Goal: Information Seeking & Learning: Find specific fact

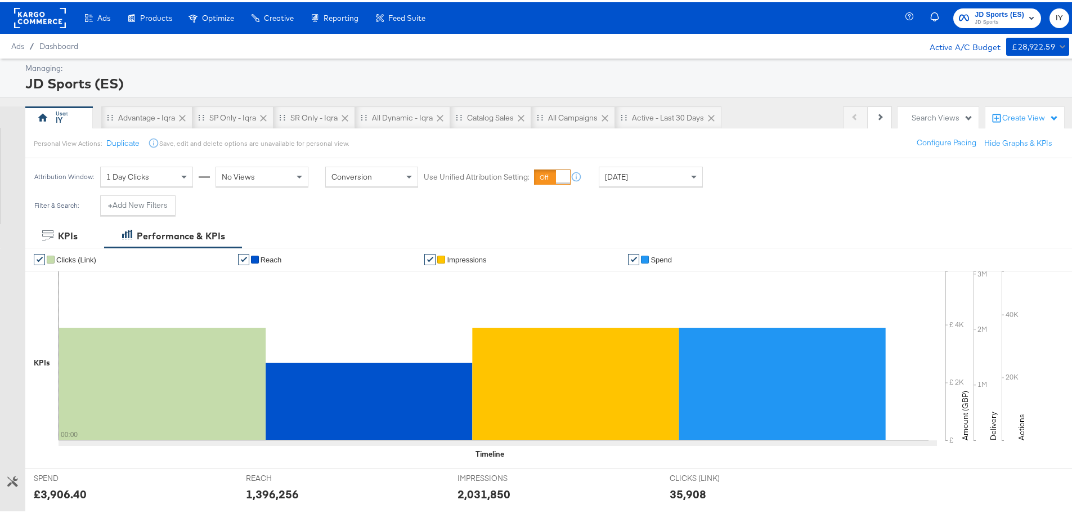
click at [990, 12] on span "JD Sports (ES)" at bounding box center [1000, 13] width 50 height 12
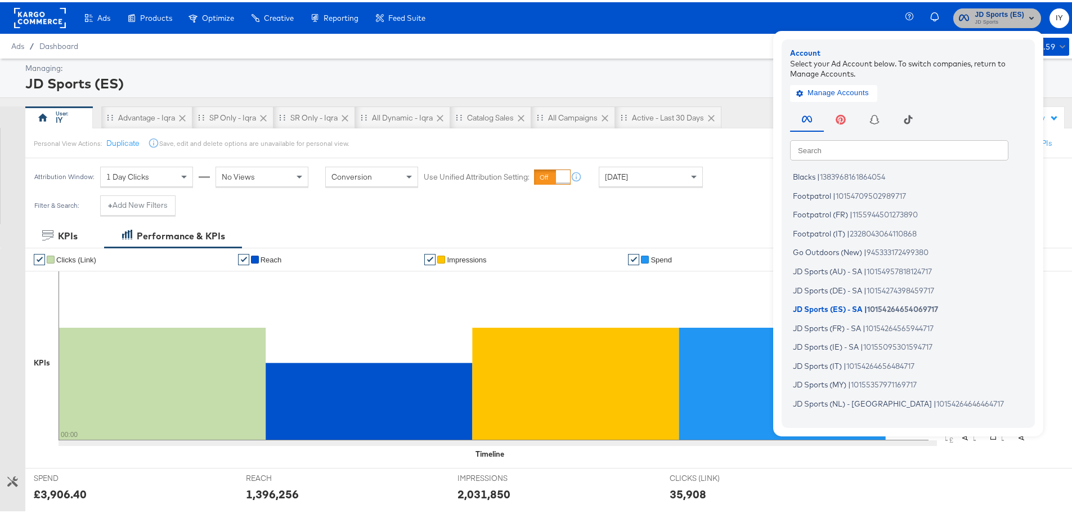
click at [990, 12] on span "JD Sports (ES)" at bounding box center [1000, 13] width 50 height 12
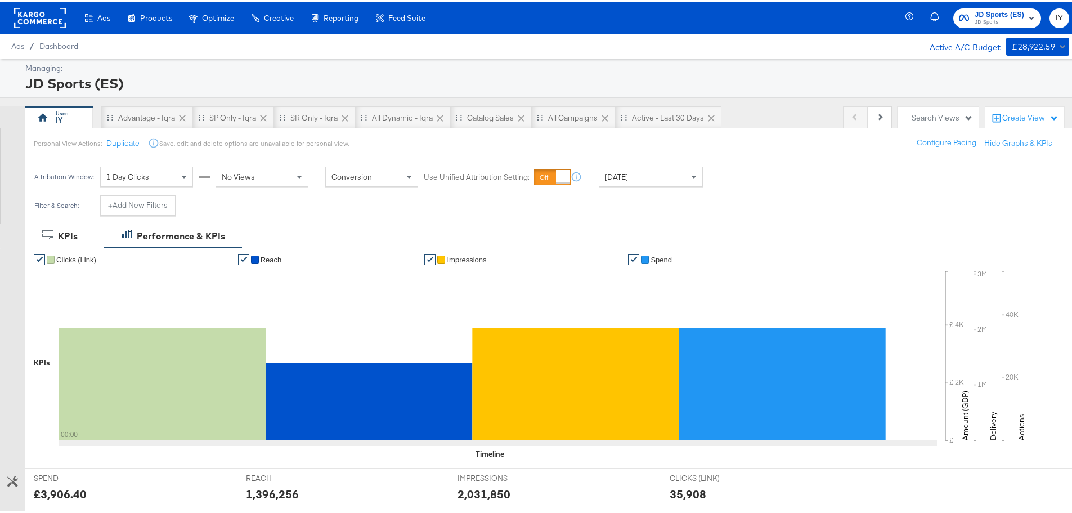
click at [681, 168] on div "Yesterday" at bounding box center [650, 174] width 103 height 19
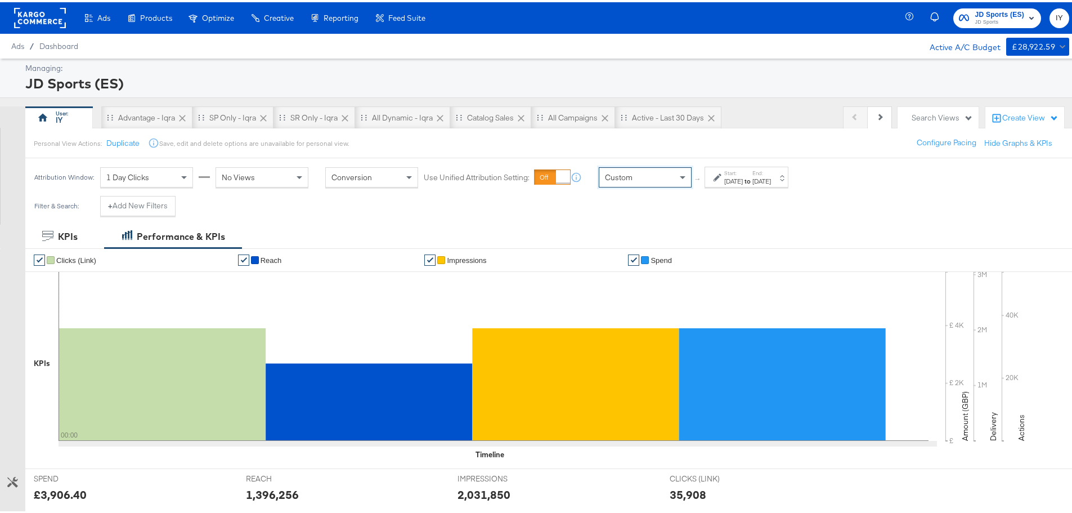
click at [731, 168] on label "Start:" at bounding box center [733, 170] width 19 height 7
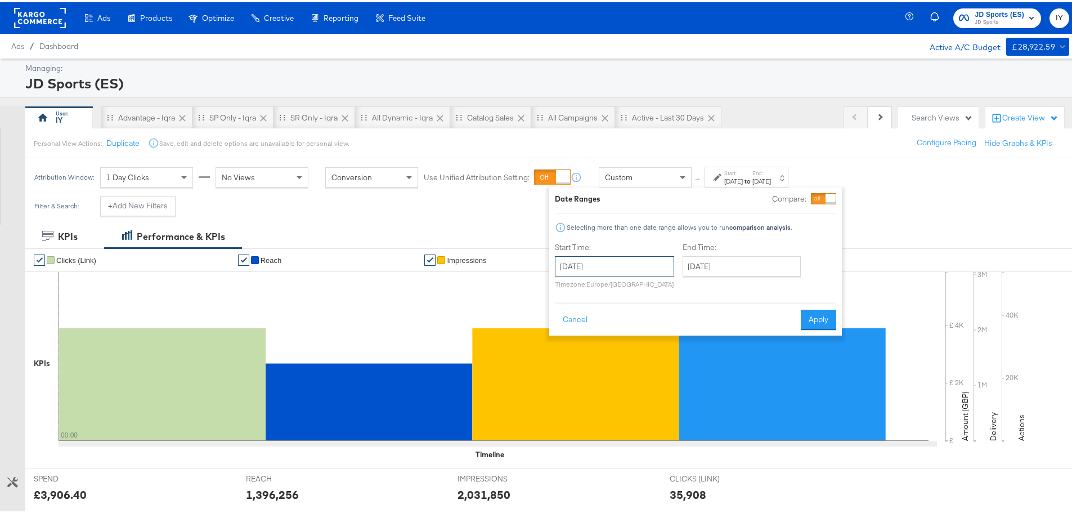
click at [585, 259] on input "September 22nd 2025" at bounding box center [614, 264] width 119 height 20
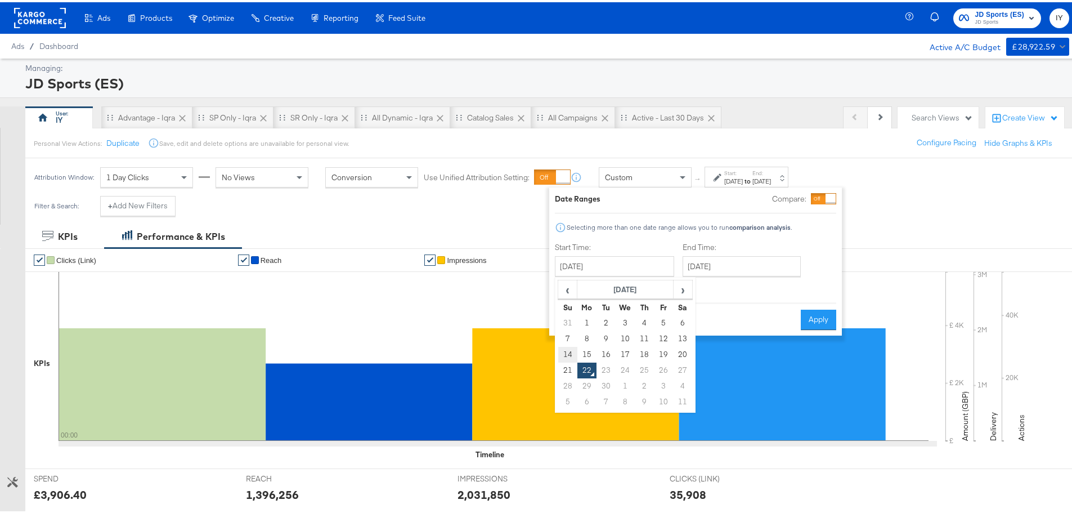
click at [569, 351] on td "14" at bounding box center [567, 352] width 19 height 16
type input "[DATE]"
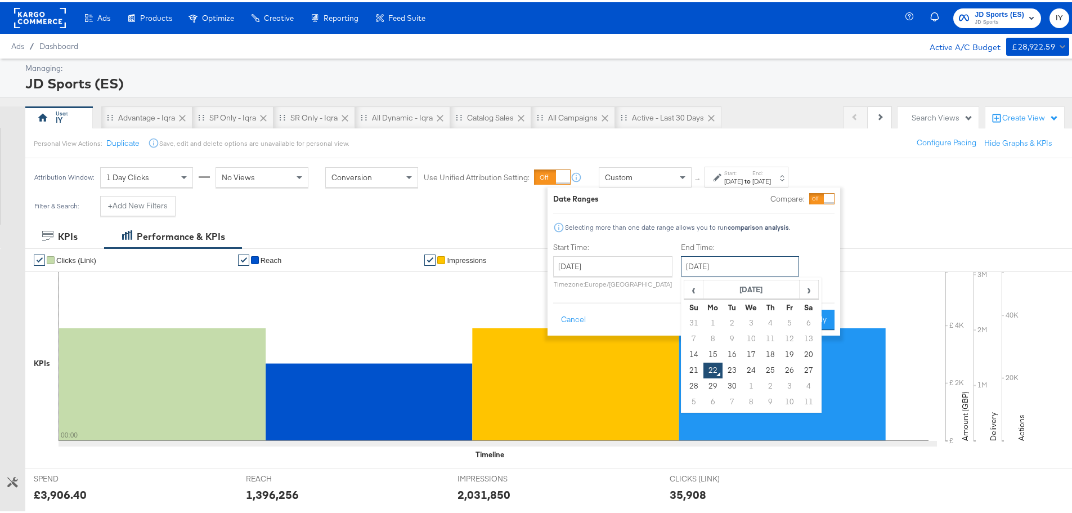
click at [753, 267] on input "September 22nd 2025" at bounding box center [740, 264] width 118 height 20
click at [810, 350] on td "20" at bounding box center [808, 352] width 19 height 16
type input "[DATE]"
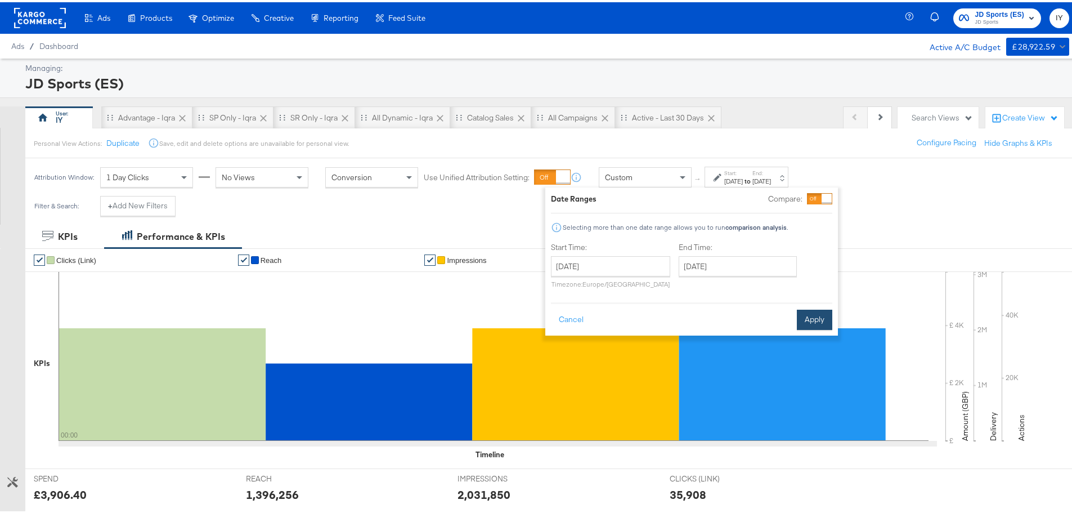
click at [814, 311] on button "Apply" at bounding box center [814, 317] width 35 height 20
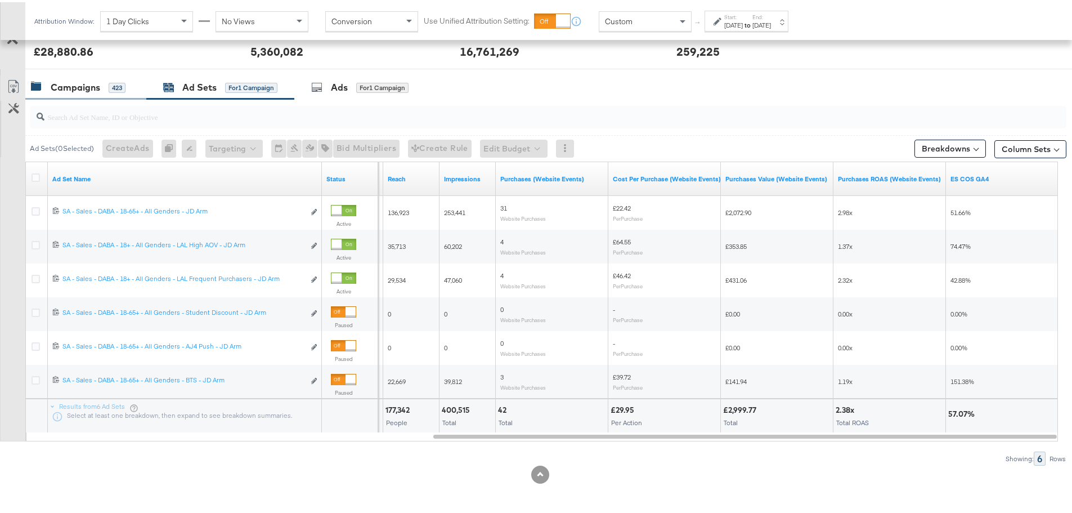
click at [93, 83] on div "Campaigns" at bounding box center [76, 85] width 50 height 13
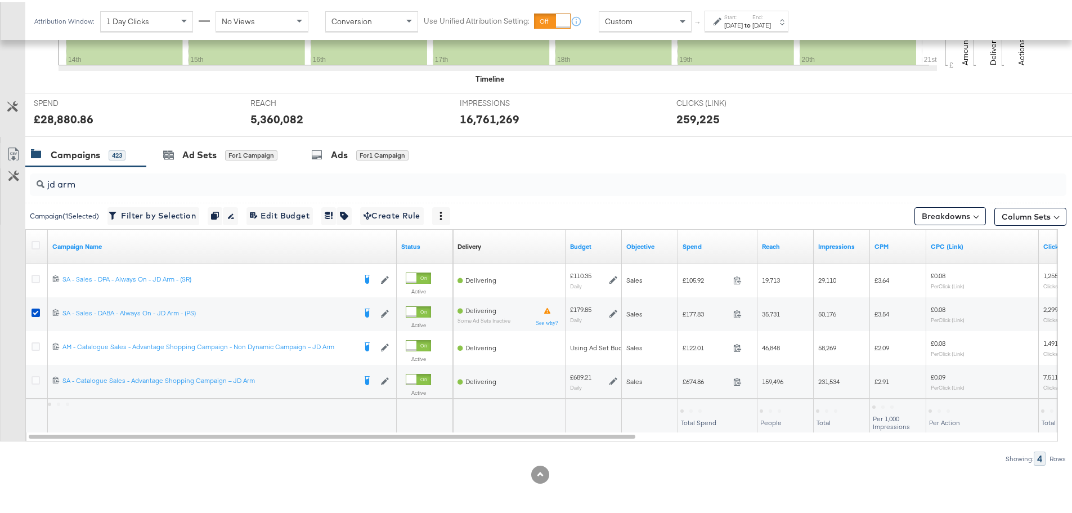
scroll to position [375, 0]
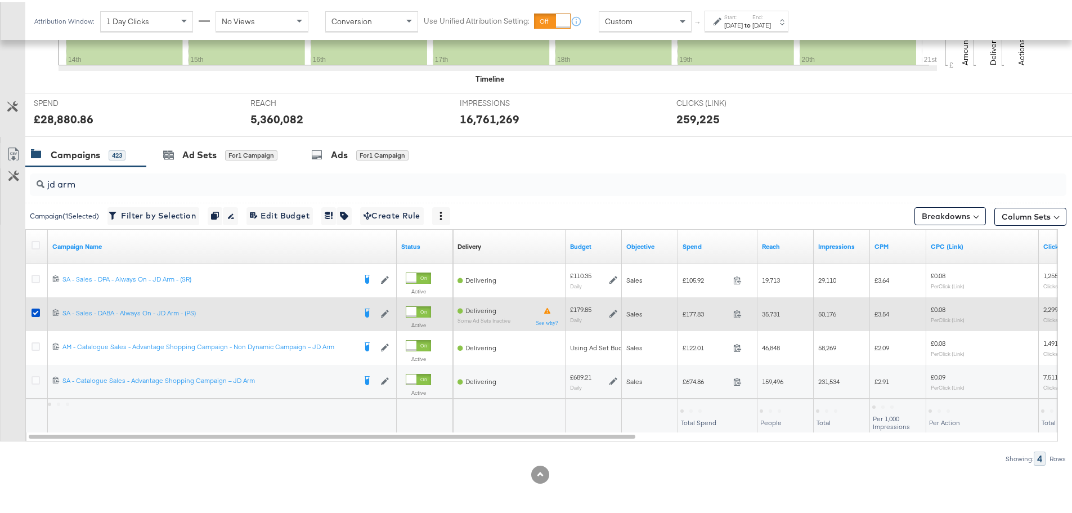
click at [33, 315] on div at bounding box center [38, 311] width 12 height 11
click at [35, 312] on icon at bounding box center [36, 310] width 8 height 8
click at [0, 0] on input "checkbox" at bounding box center [0, 0] width 0 height 0
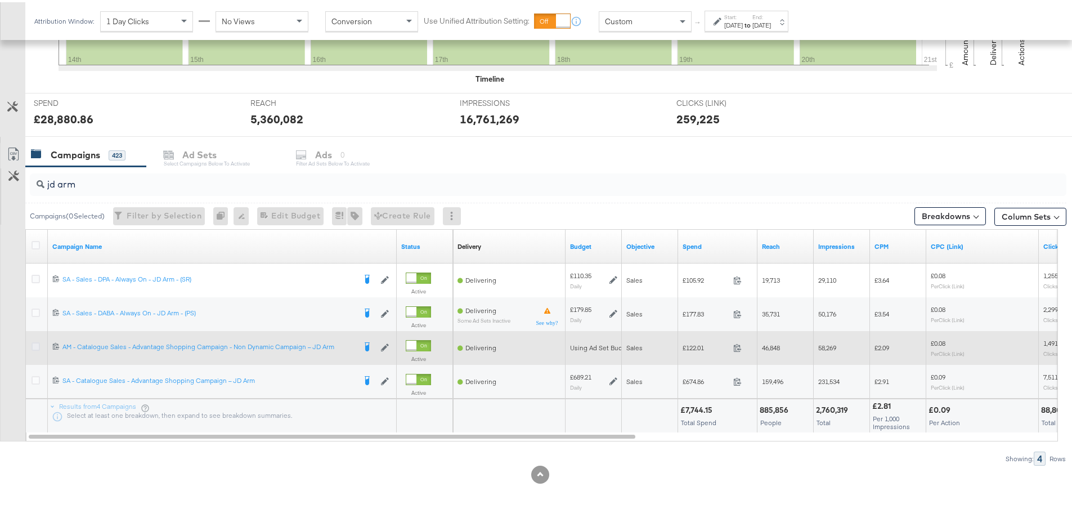
click at [37, 345] on icon at bounding box center [36, 344] width 8 height 8
click at [0, 0] on input "checkbox" at bounding box center [0, 0] width 0 height 0
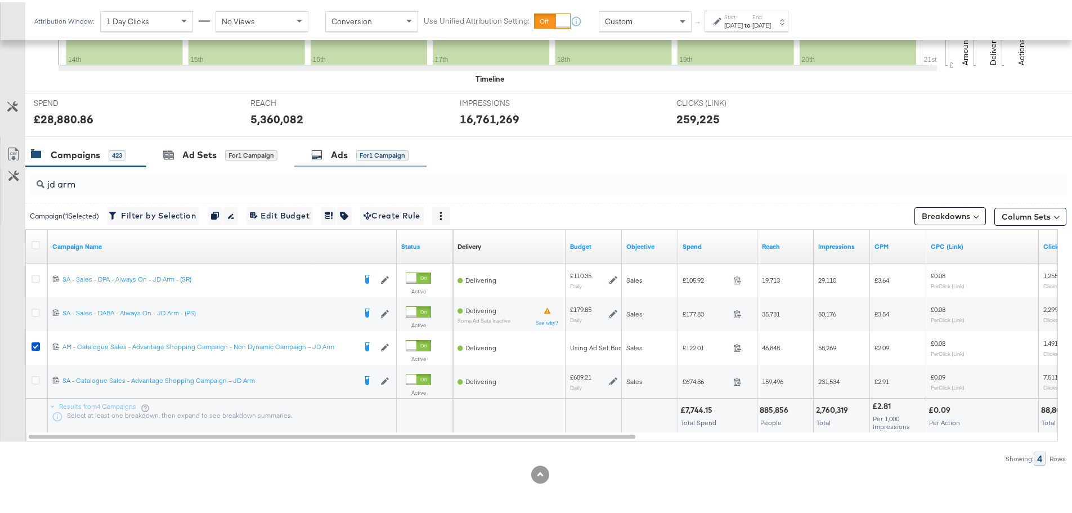
click at [345, 156] on div "Ads" at bounding box center [339, 152] width 17 height 13
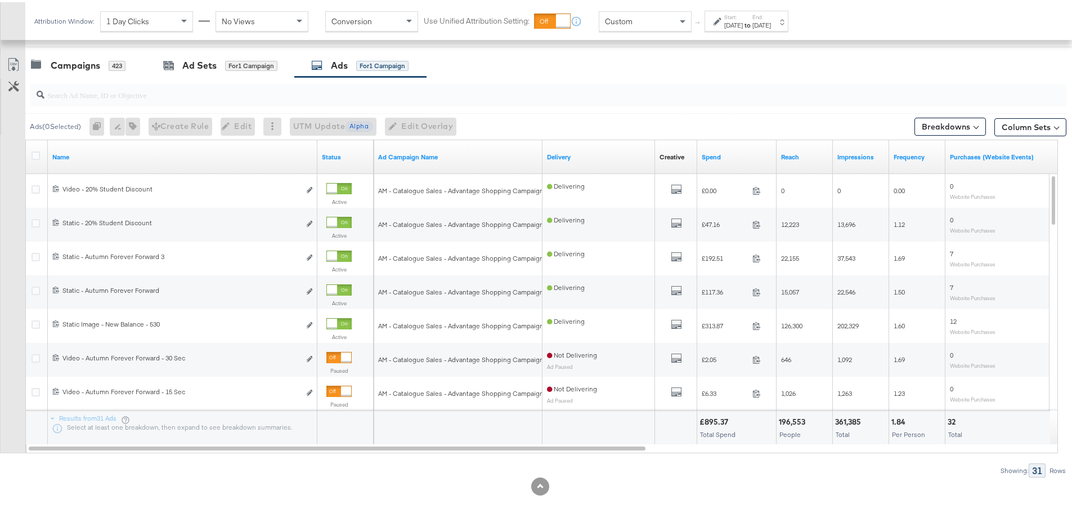
scroll to position [477, 0]
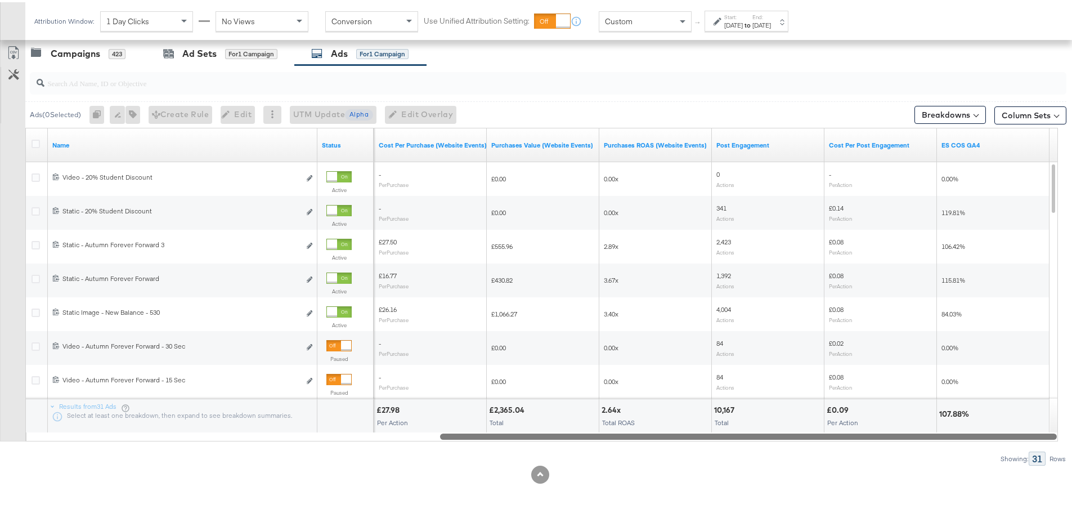
drag, startPoint x: 422, startPoint y: 432, endPoint x: 1008, endPoint y: 449, distance: 586.5
click at [1008, 449] on div "Ads ( 0 Selected) 0 Rename 0 ads Tags for 0 campaigns Create Rule Edit 0 ads Ed…" at bounding box center [533, 263] width 1066 height 400
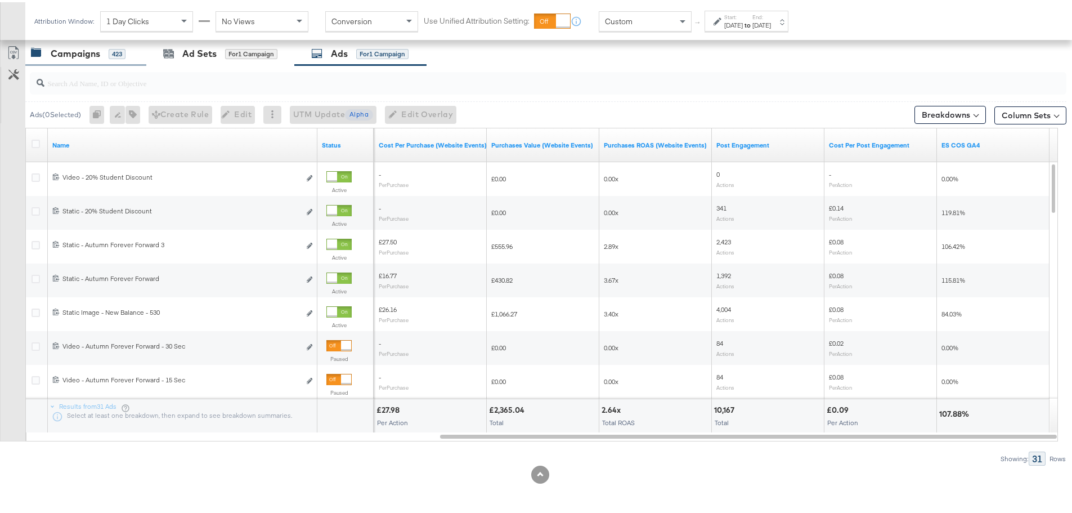
click at [80, 51] on div "Campaigns" at bounding box center [76, 51] width 50 height 13
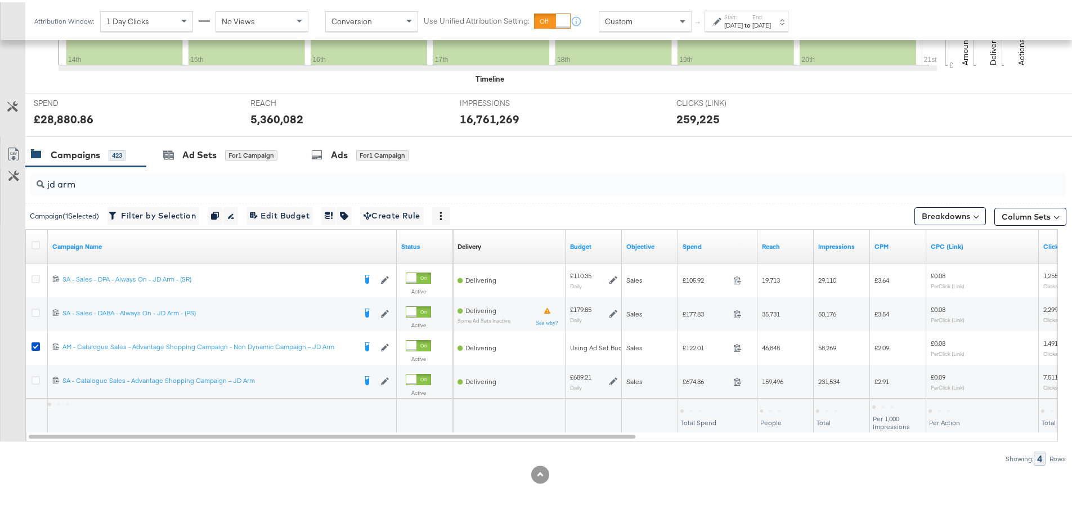
scroll to position [375, 0]
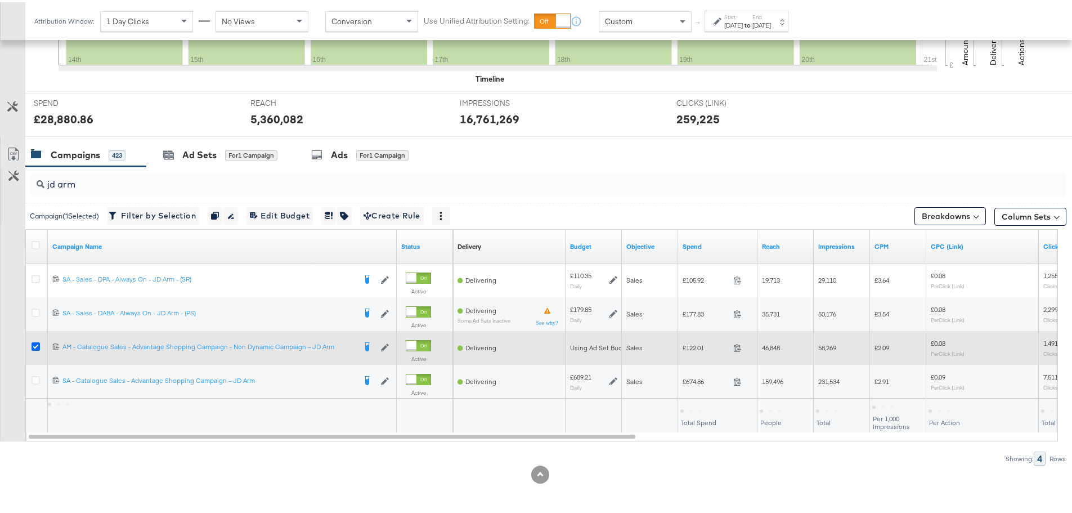
click at [37, 343] on icon at bounding box center [36, 344] width 8 height 8
click at [0, 0] on input "checkbox" at bounding box center [0, 0] width 0 height 0
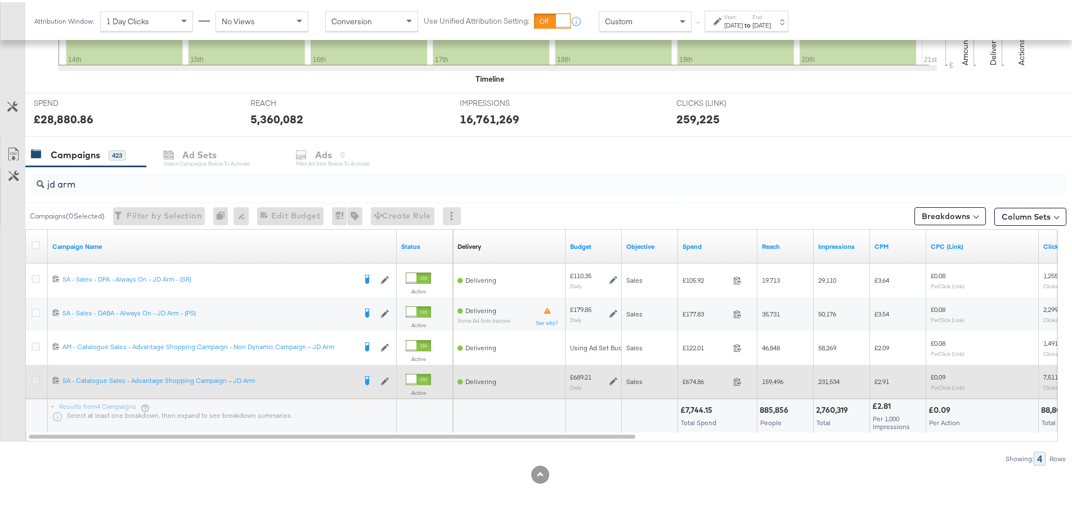
click at [37, 378] on icon at bounding box center [36, 378] width 8 height 8
click at [0, 0] on input "checkbox" at bounding box center [0, 0] width 0 height 0
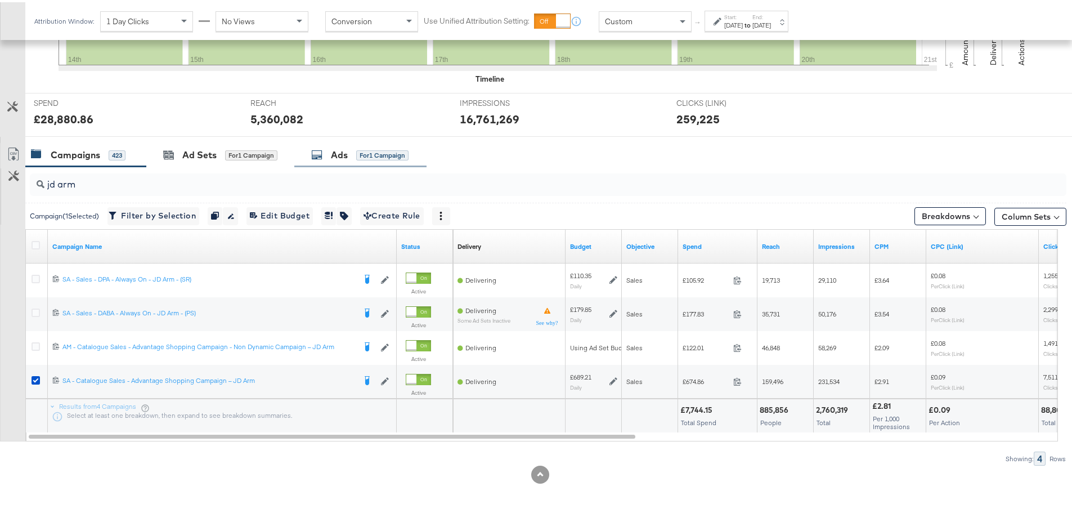
click at [335, 157] on div "Ads" at bounding box center [339, 152] width 17 height 13
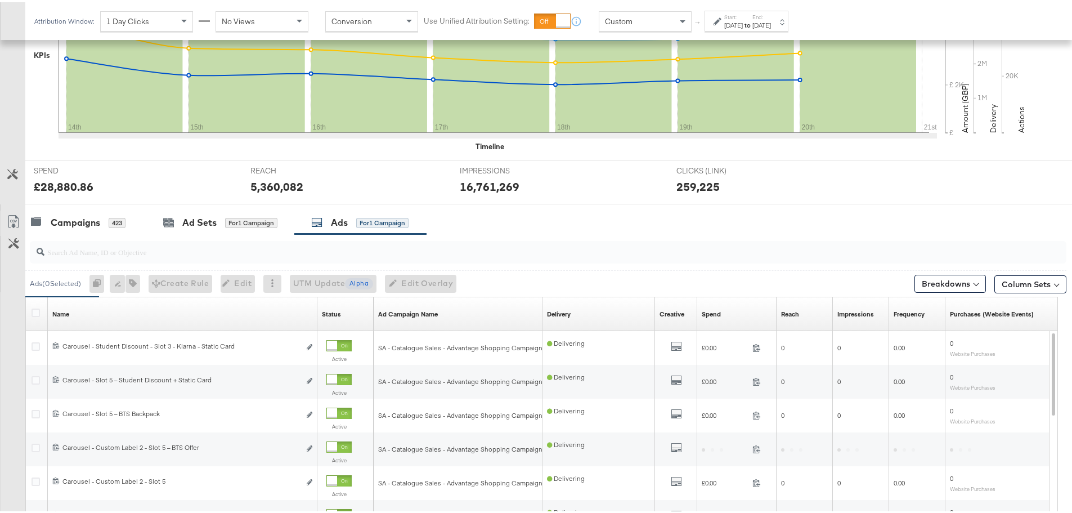
scroll to position [477, 0]
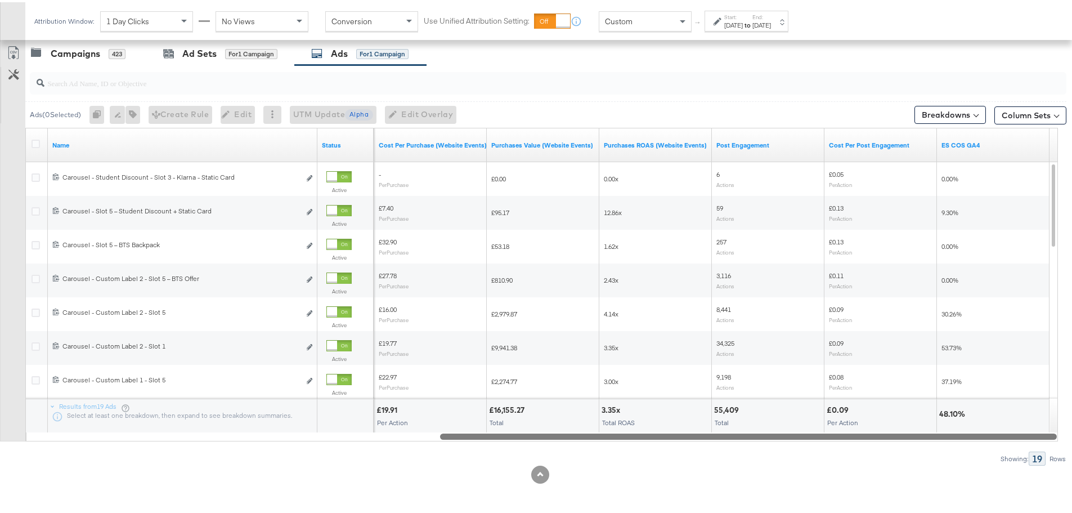
drag, startPoint x: 339, startPoint y: 434, endPoint x: 819, endPoint y: 443, distance: 479.5
click at [819, 443] on div "Ads ( 0 Selected) 0 Rename 0 ads Tags for 0 campaigns Create Rule Edit 0 ads Ed…" at bounding box center [533, 263] width 1066 height 400
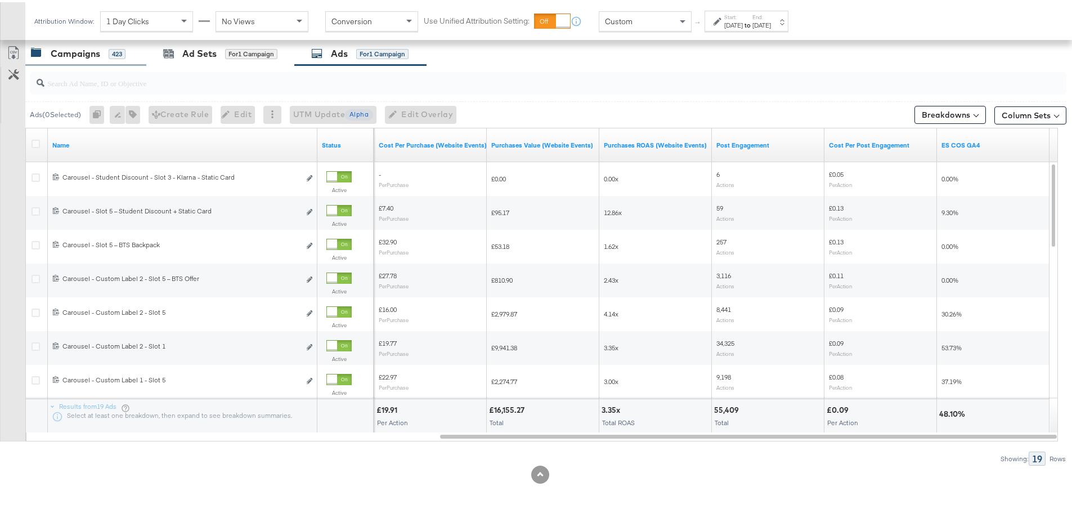
click at [78, 57] on div "Campaigns" at bounding box center [76, 51] width 50 height 13
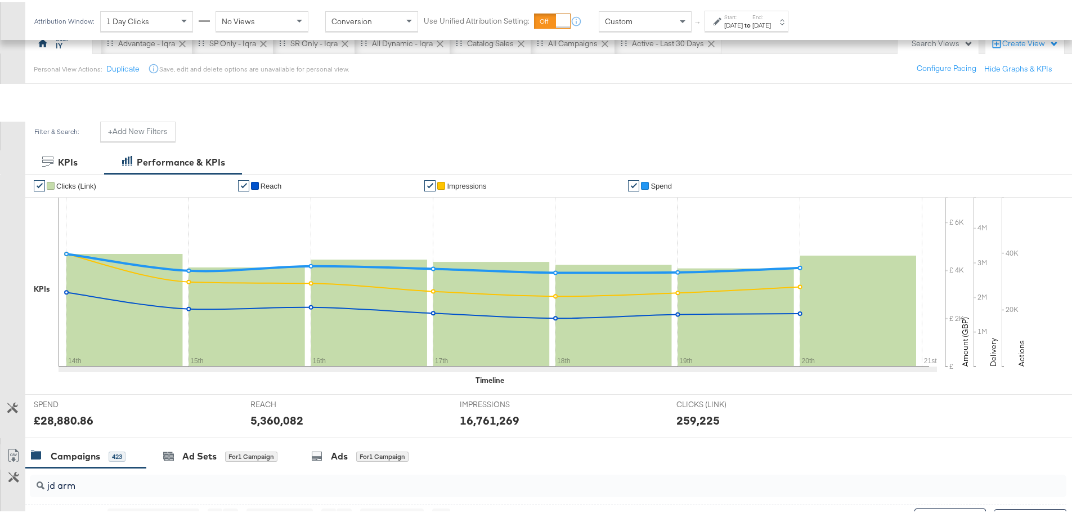
scroll to position [0, 0]
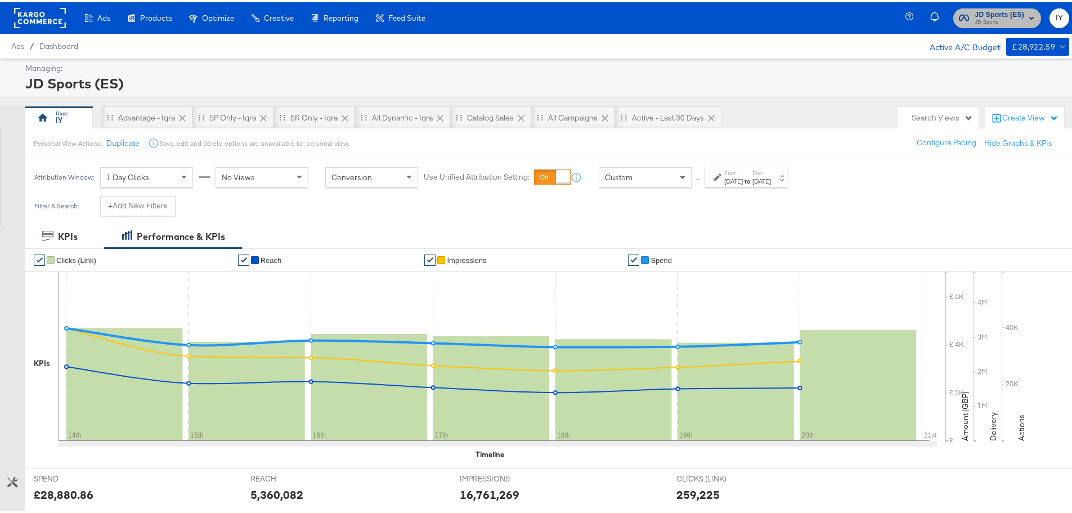
click at [1025, 14] on rect "button" at bounding box center [1032, 16] width 14 height 14
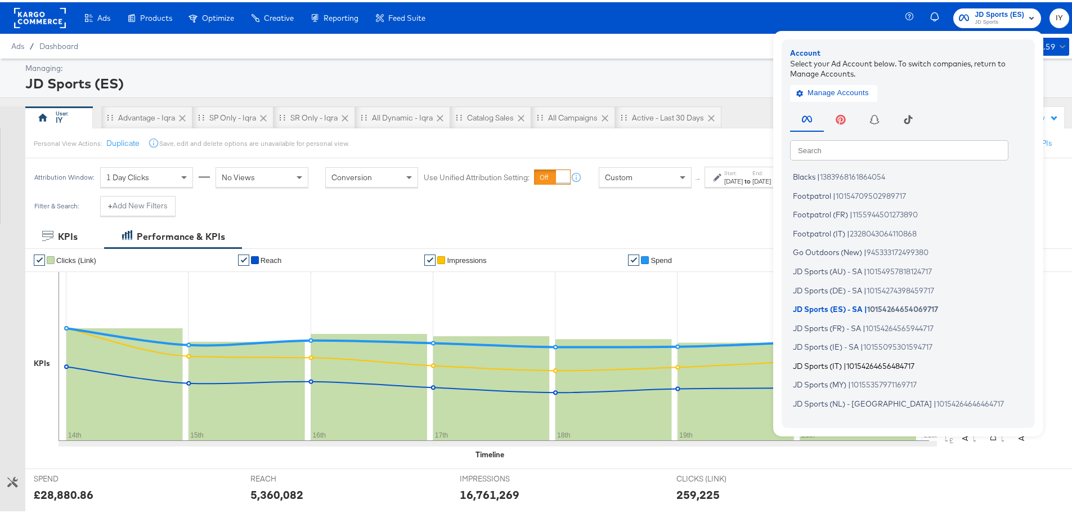
click at [829, 362] on span "JD Sports (IT)" at bounding box center [817, 362] width 49 height 9
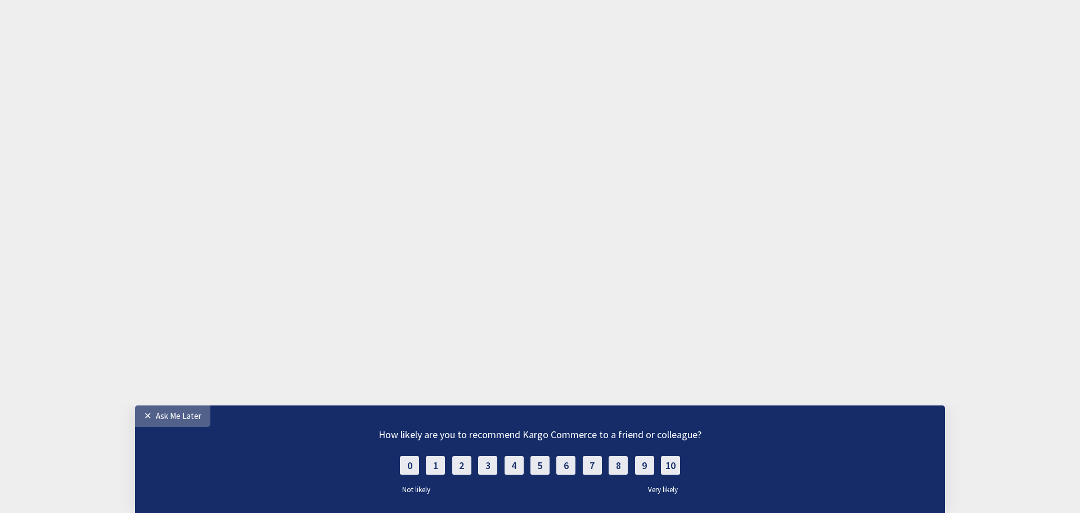
click at [188, 418] on div "Ask Me Later" at bounding box center [179, 415] width 46 height 11
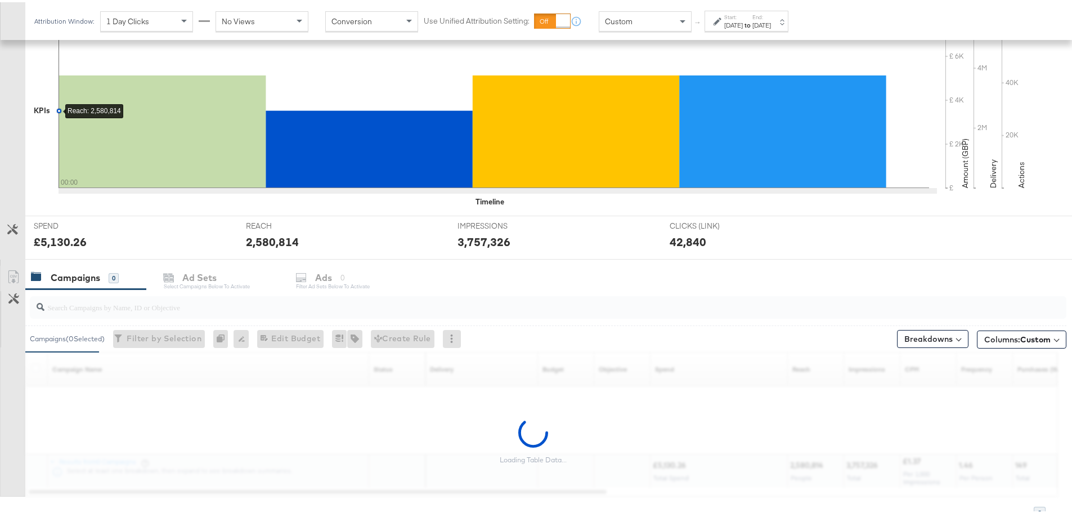
scroll to position [308, 0]
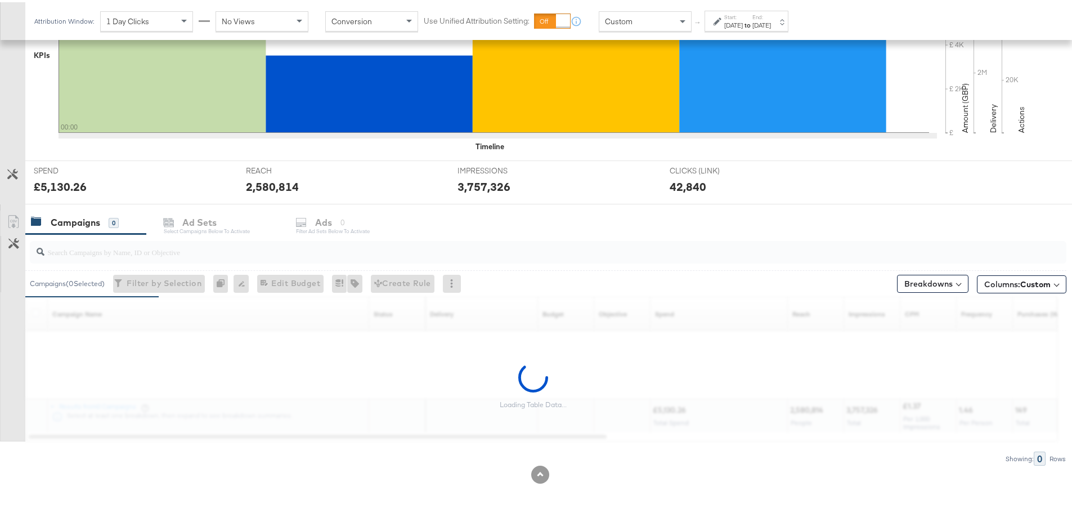
click at [182, 248] on input "search" at bounding box center [507, 245] width 927 height 22
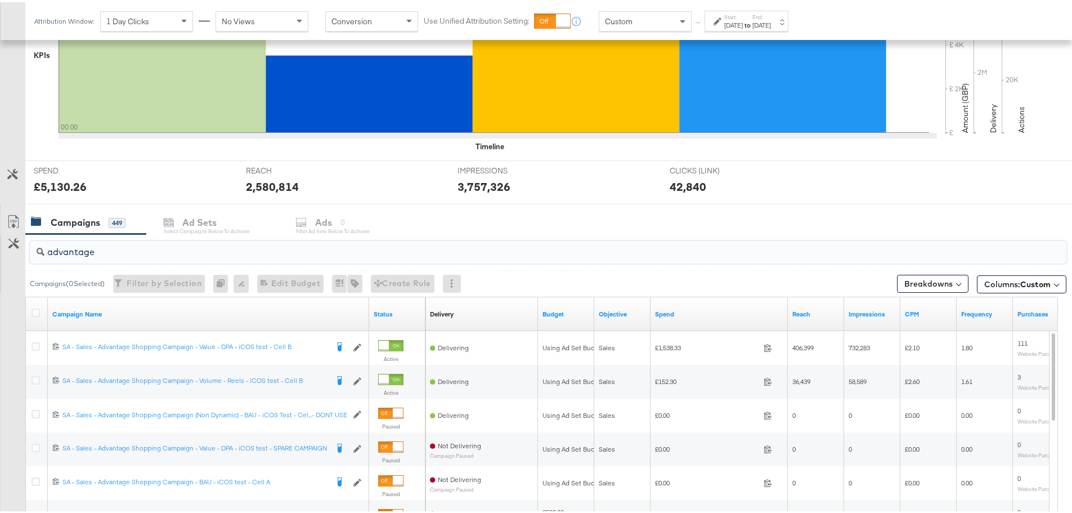
scroll to position [477, 0]
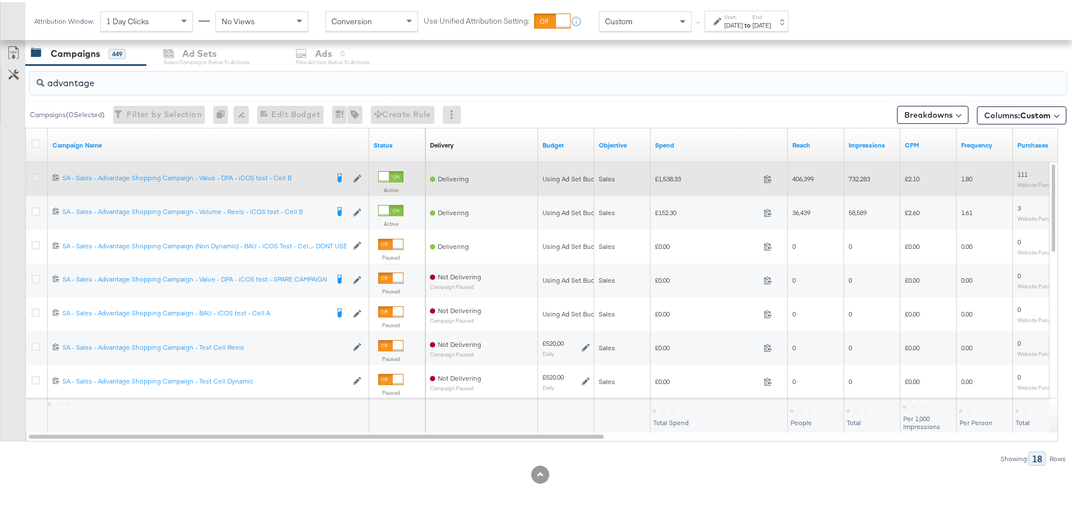
type input "advantage"
click at [36, 177] on icon at bounding box center [36, 175] width 8 height 8
click at [0, 0] on input "checkbox" at bounding box center [0, 0] width 0 height 0
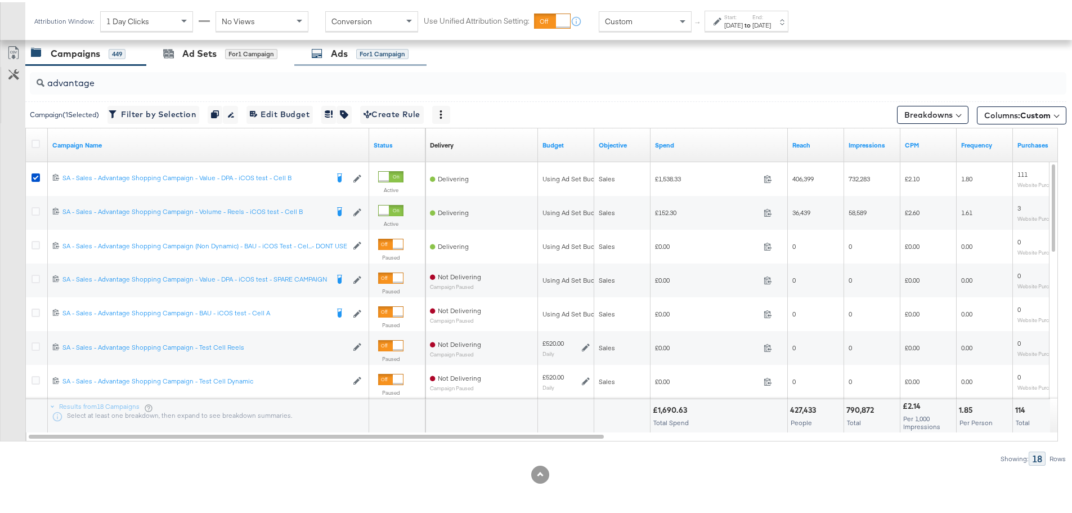
click at [338, 51] on div "Ads" at bounding box center [339, 51] width 17 height 13
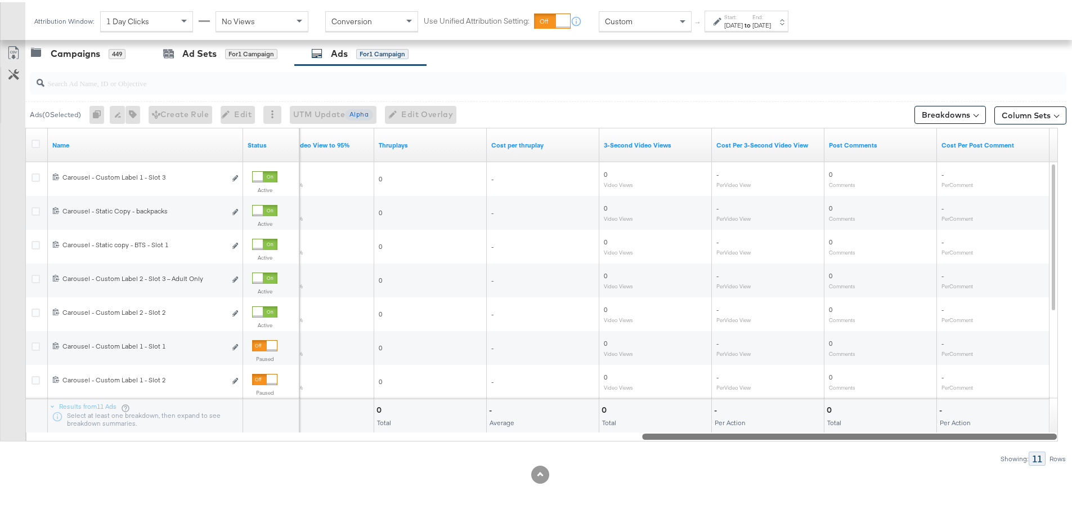
drag, startPoint x: 286, startPoint y: 437, endPoint x: 1000, endPoint y: 455, distance: 713.7
click at [1000, 455] on div "Ads ( 0 Selected) 0 Rename 0 ads Tags for 0 campaigns Create Rule Edit 0 ads Ed…" at bounding box center [533, 263] width 1066 height 400
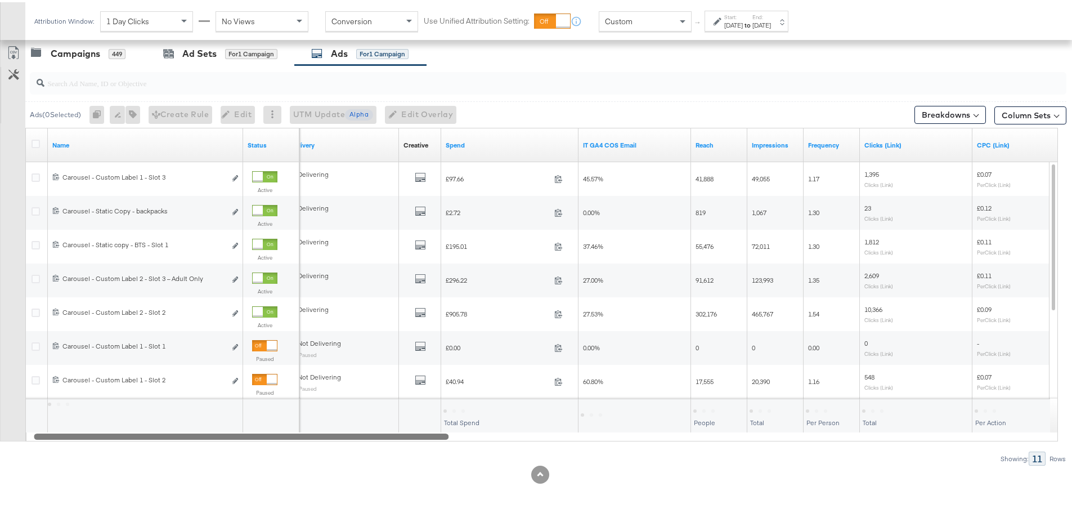
click at [97, 411] on div "Name Status Delivery Creative Sorting Unavailable Spend IT GA4 COS Email Reach …" at bounding box center [541, 281] width 1032 height 313
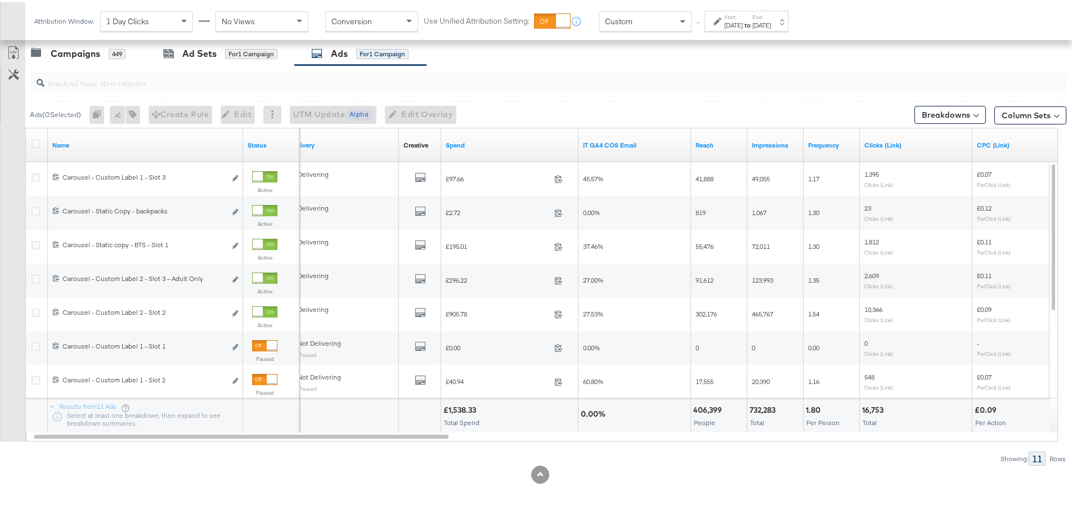
click at [717, 25] on div "Start: Sep 17th 2025 to End: Sep 17th 2025" at bounding box center [741, 19] width 57 height 16
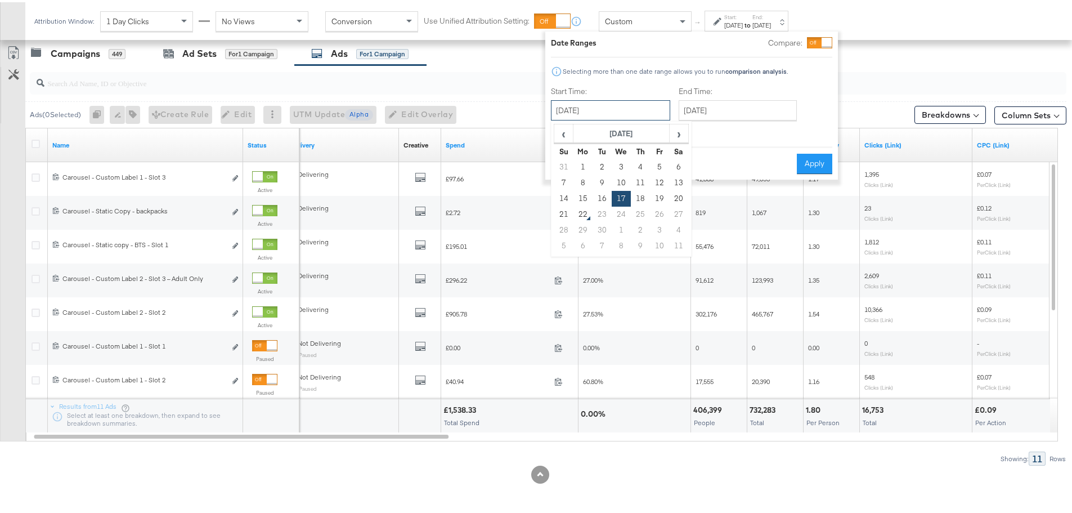
drag, startPoint x: 596, startPoint y: 118, endPoint x: 590, endPoint y: 106, distance: 12.8
click at [595, 118] on input "September 17th 2025" at bounding box center [610, 108] width 119 height 20
click at [563, 200] on td "14" at bounding box center [563, 196] width 19 height 16
type input "[DATE]"
click at [767, 107] on input "September 17th 2025" at bounding box center [738, 108] width 118 height 20
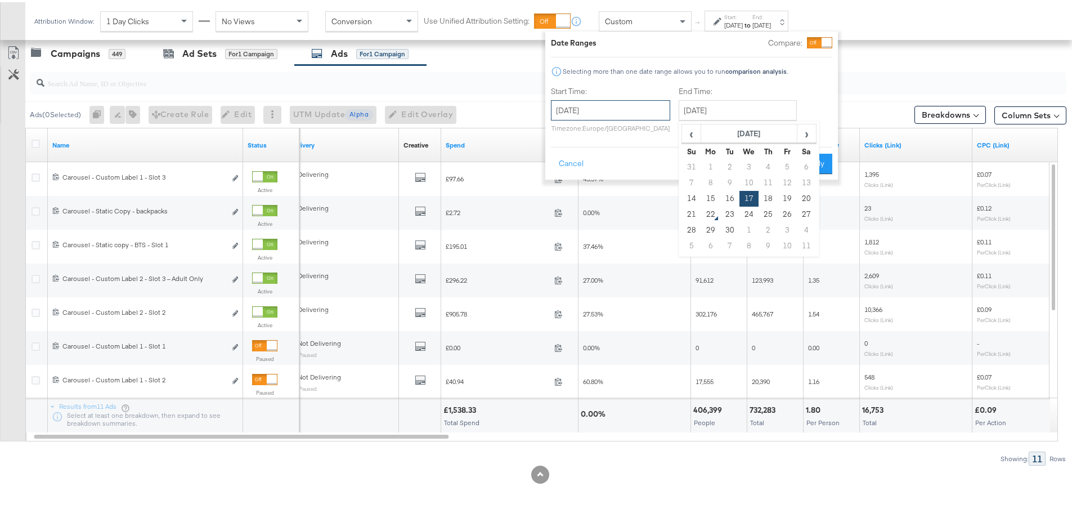
click at [580, 106] on input "[DATE]" at bounding box center [610, 108] width 119 height 20
click at [758, 112] on input "September 17th 2025" at bounding box center [738, 108] width 118 height 20
click at [806, 195] on td "20" at bounding box center [806, 196] width 19 height 16
type input "[DATE]"
click at [815, 157] on button "Apply" at bounding box center [814, 161] width 35 height 20
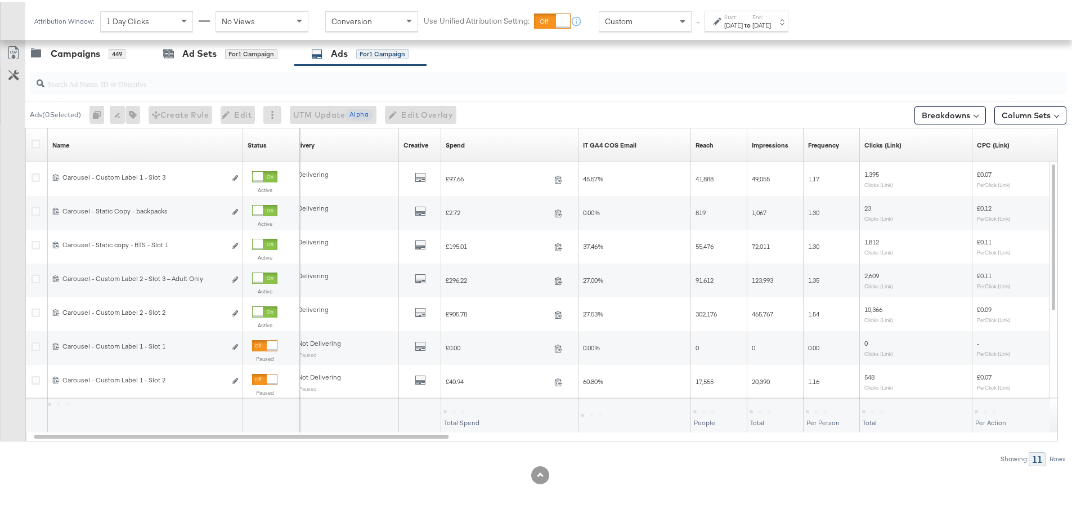
scroll to position [212, 0]
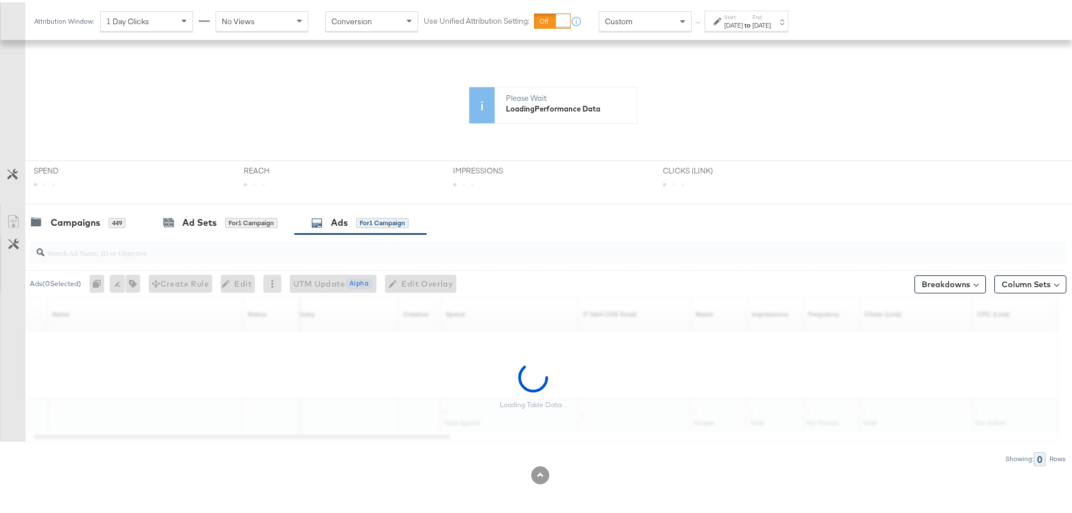
click at [743, 25] on div "[DATE]" at bounding box center [733, 23] width 19 height 9
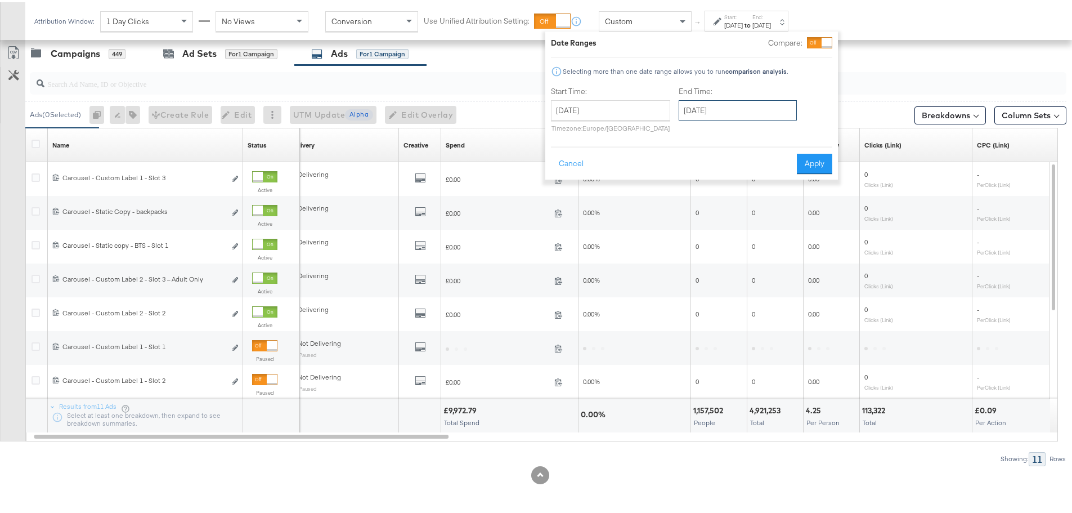
click at [761, 104] on input "[DATE]" at bounding box center [738, 108] width 118 height 20
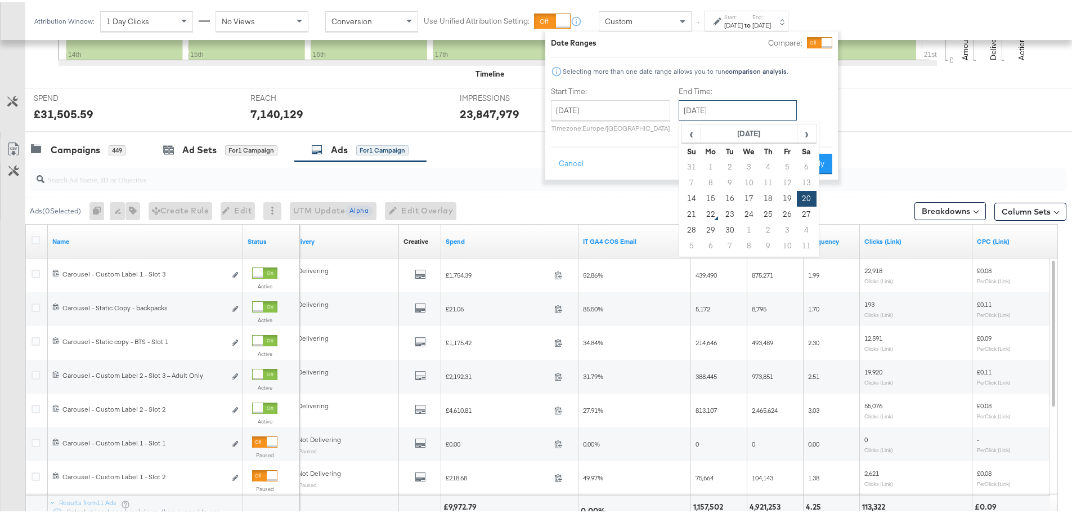
scroll to position [477, 0]
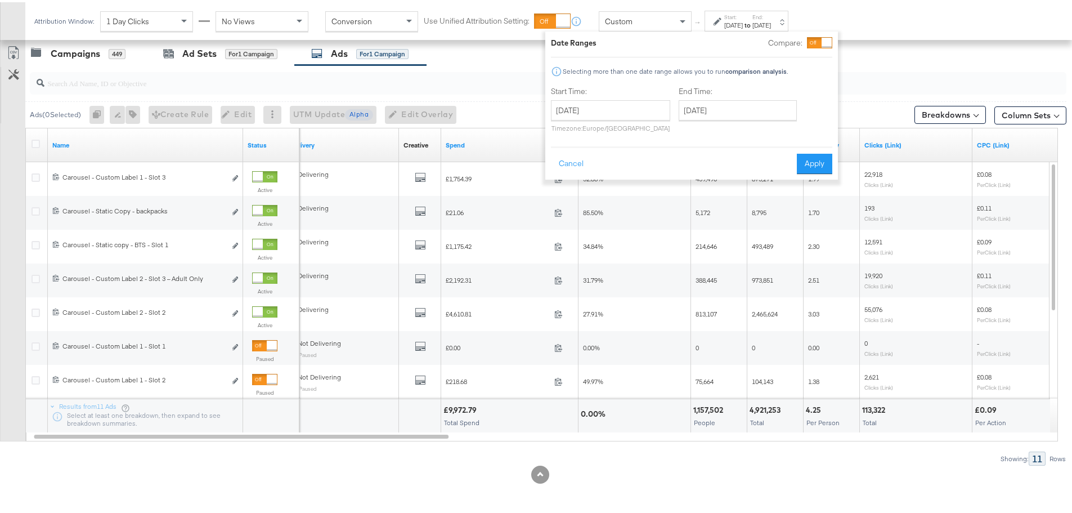
click at [820, 113] on div "Start Time: September 14th 2025 ‹ September 2025 › Su Mo Tu We Th Fr Sa 31 1 2 …" at bounding box center [691, 109] width 281 height 51
click at [449, 482] on div "KPIs Performance & KPIs Customize KPIs ✔ Clicks (Link) ✔ Reach ✔ Impressions ✔ …" at bounding box center [540, 129] width 1080 height 766
click at [499, 51] on div "Campaigns 449 Ad Sets for 1 Campaign Ads for 1 Campaign" at bounding box center [552, 51] width 1055 height 24
click at [569, 160] on button "Cancel" at bounding box center [571, 161] width 41 height 20
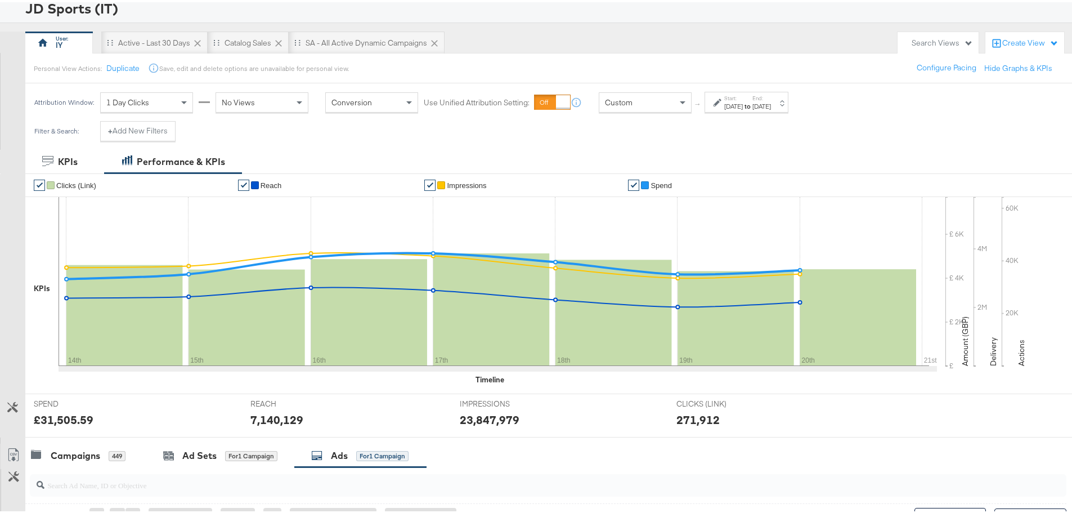
scroll to position [0, 0]
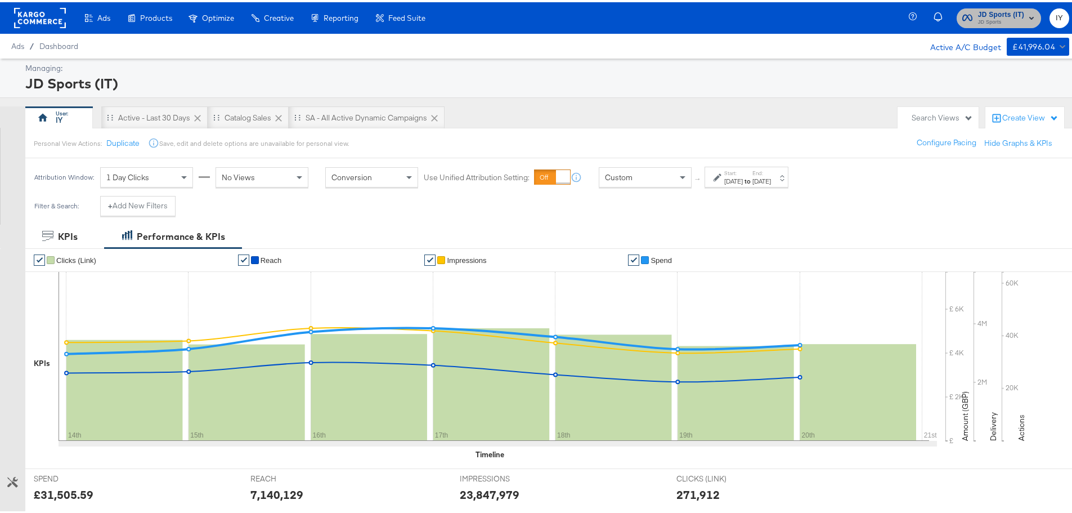
click at [978, 19] on span "JD Sports" at bounding box center [1001, 20] width 46 height 9
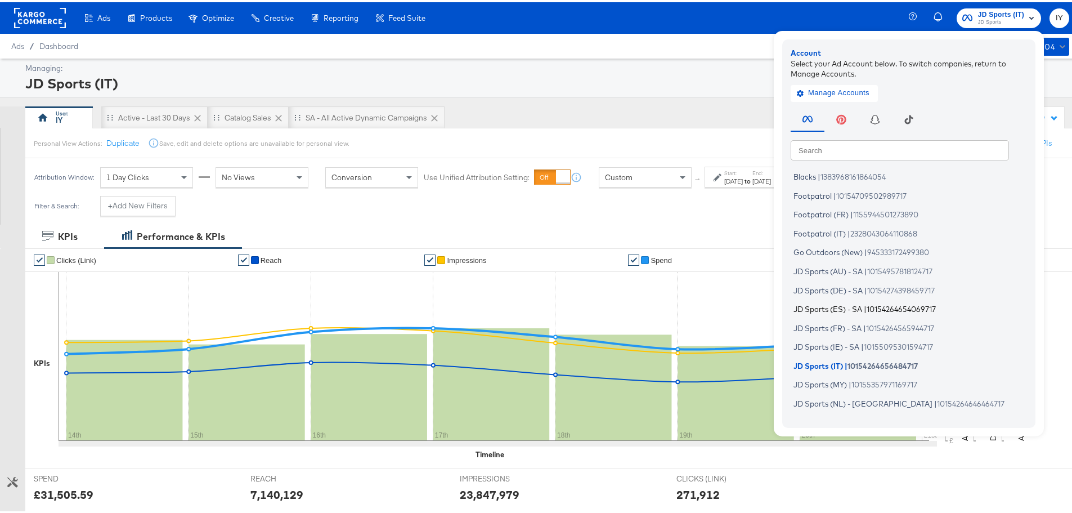
click at [844, 304] on span "JD Sports (ES) - SA" at bounding box center [827, 306] width 69 height 9
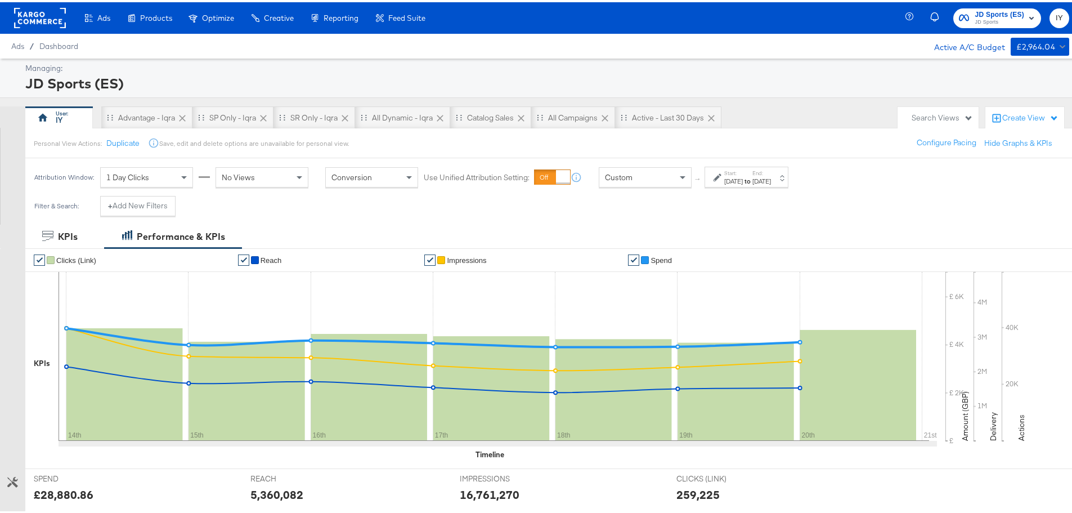
click at [771, 173] on label "End:" at bounding box center [761, 170] width 19 height 7
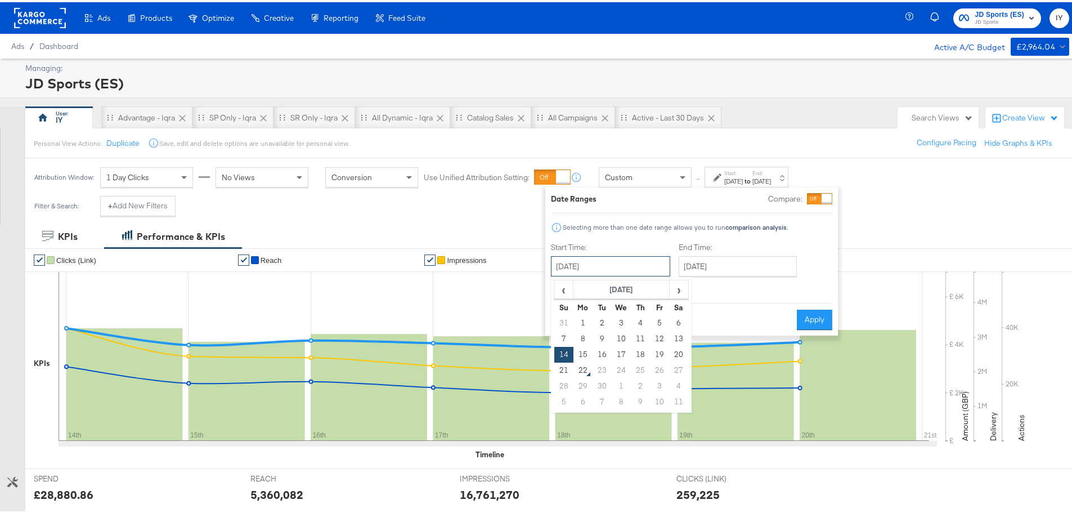
click at [618, 264] on input "[DATE]" at bounding box center [610, 264] width 119 height 20
click at [656, 352] on td "19" at bounding box center [659, 352] width 19 height 16
type input "[DATE]"
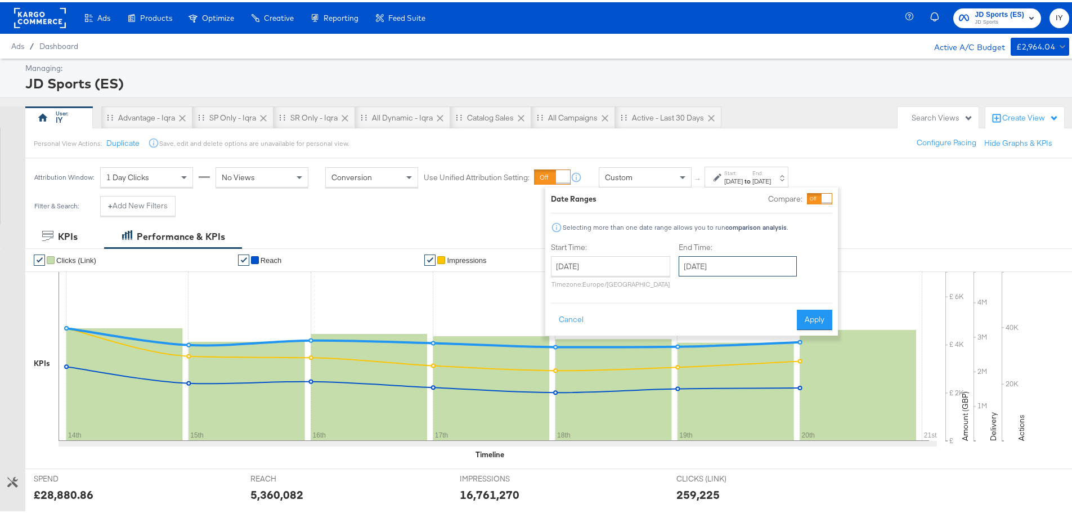
click at [741, 267] on input "[DATE]" at bounding box center [738, 264] width 118 height 20
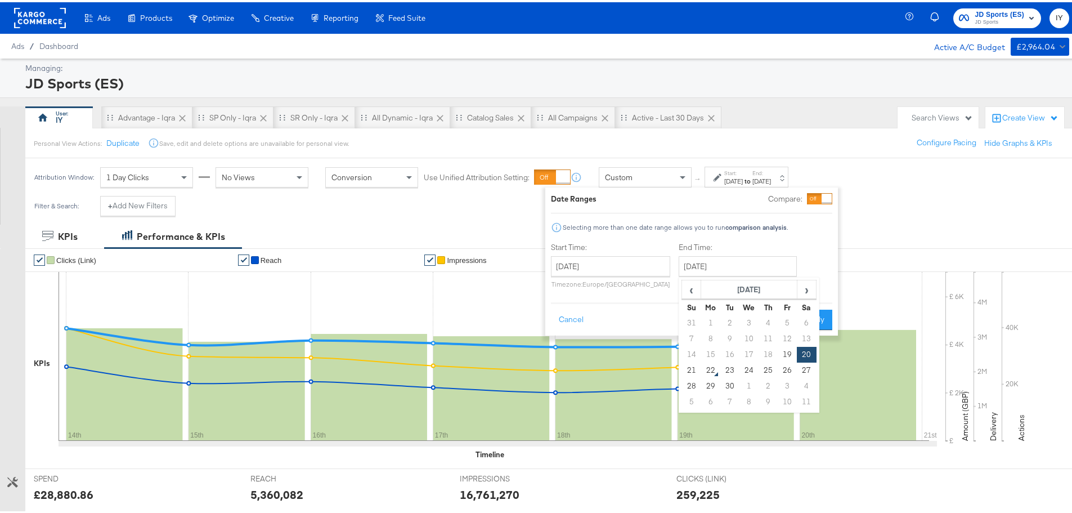
click at [782, 349] on td "19" at bounding box center [787, 352] width 19 height 16
type input "[DATE]"
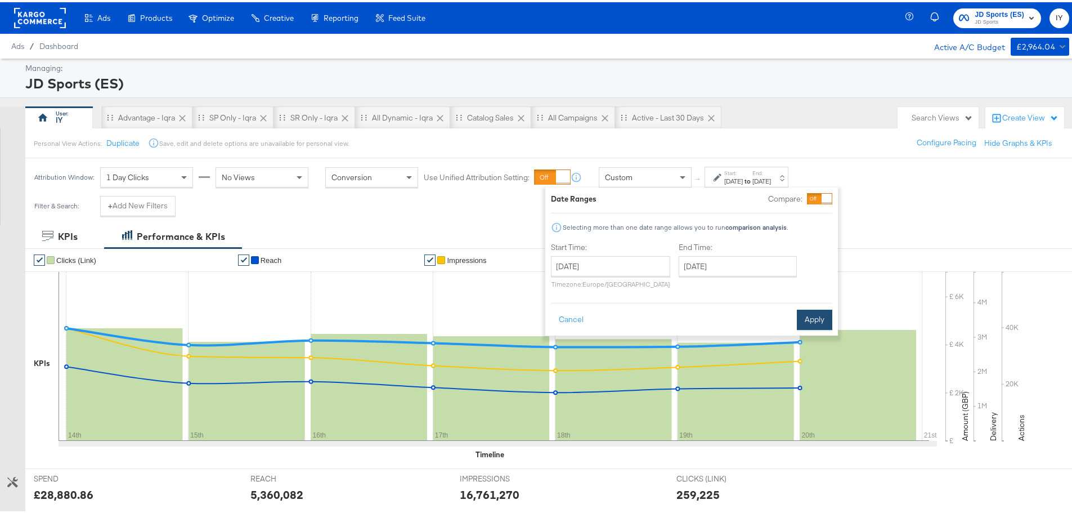
click at [809, 315] on button "Apply" at bounding box center [814, 317] width 35 height 20
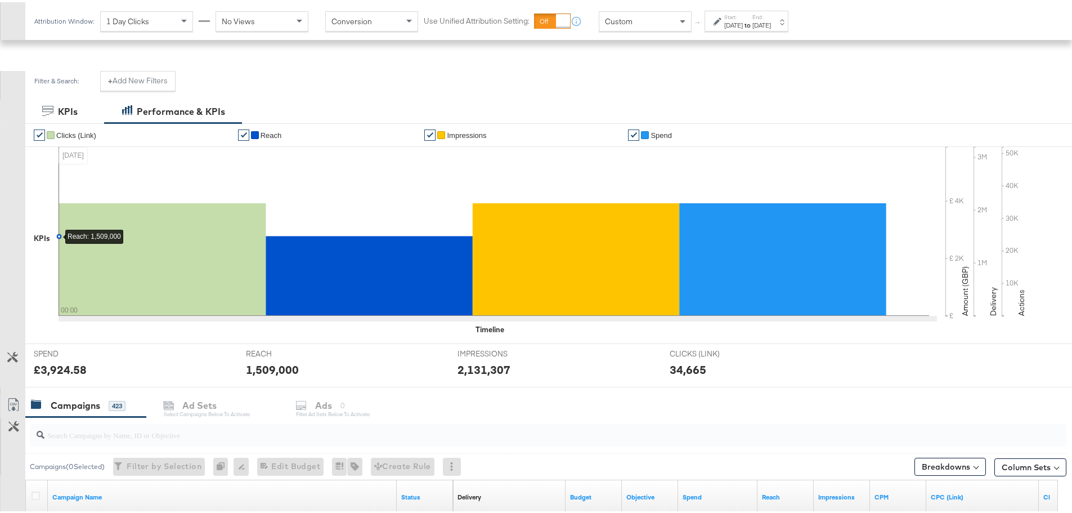
scroll to position [281, 0]
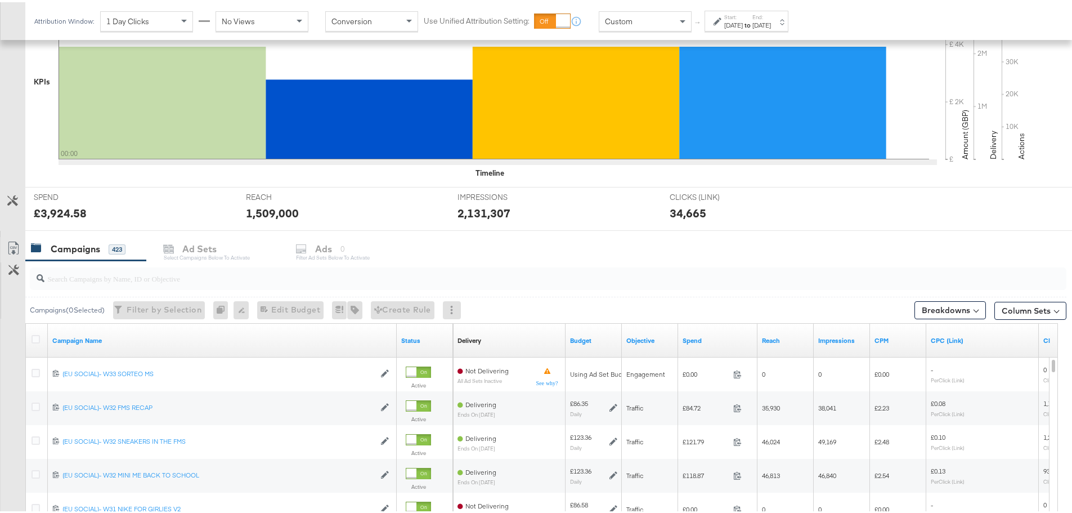
click at [137, 273] on input "search" at bounding box center [507, 272] width 927 height 22
paste input "SA - Catalogue Sales - Advantage Shopping Campaign – JD Arm"
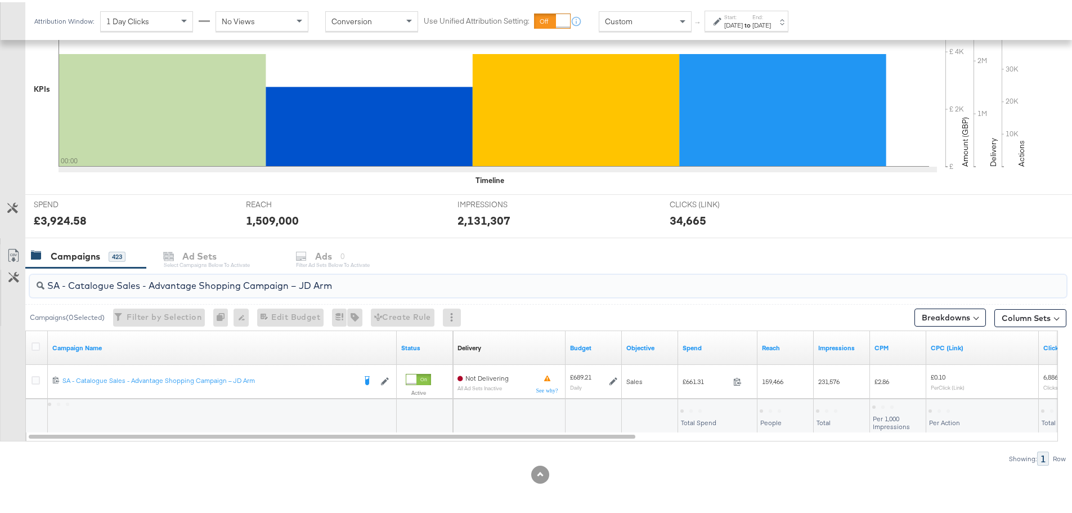
scroll to position [274, 0]
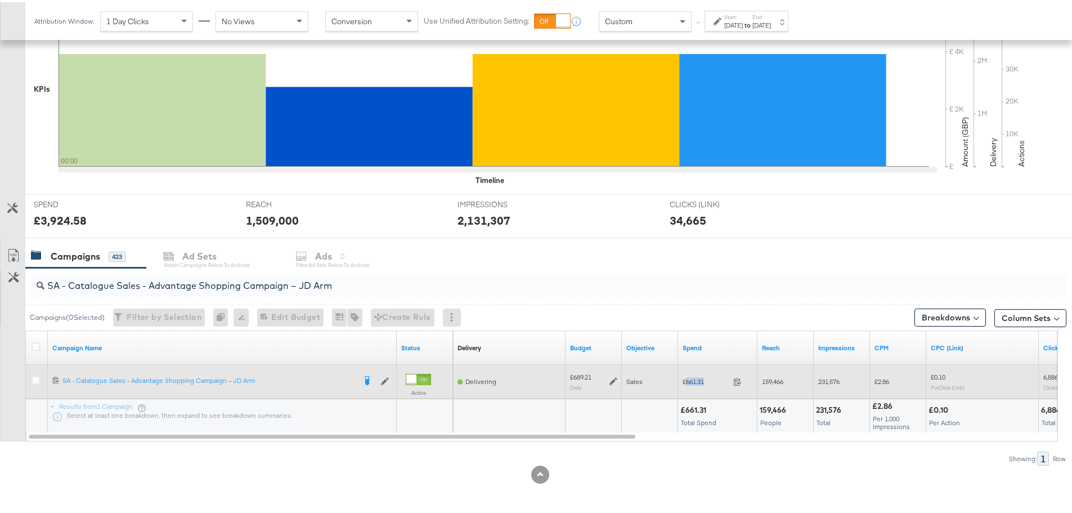
drag, startPoint x: 708, startPoint y: 379, endPoint x: 685, endPoint y: 380, distance: 23.7
click at [685, 380] on span "£661.31" at bounding box center [706, 379] width 46 height 8
copy span "661.31"
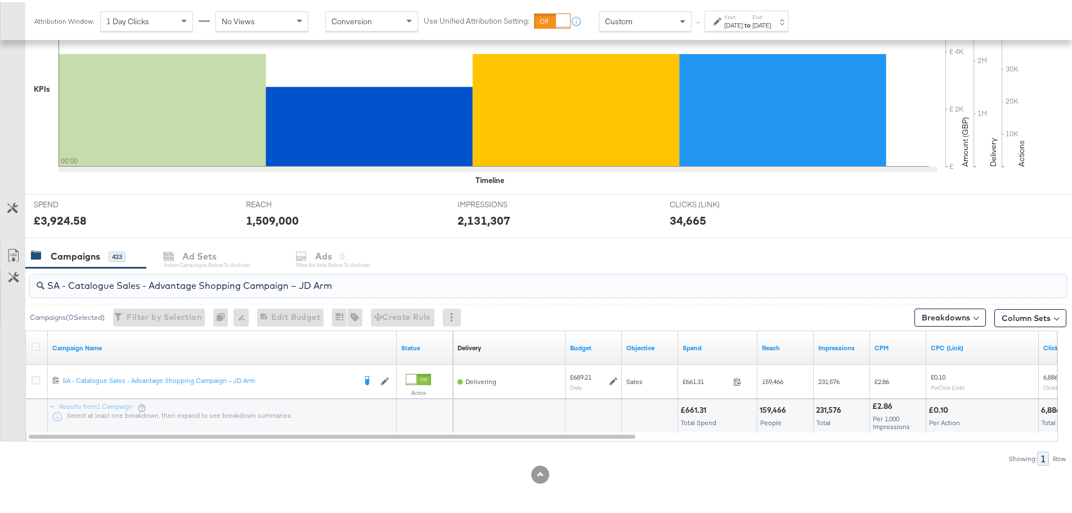
drag, startPoint x: 368, startPoint y: 277, endPoint x: 42, endPoint y: 296, distance: 326.9
click at [44, 296] on div "SA - Catalogue Sales - Advantage Shopping Campaign – JD Arm" at bounding box center [548, 283] width 1036 height 27
paste input "Greenbids"
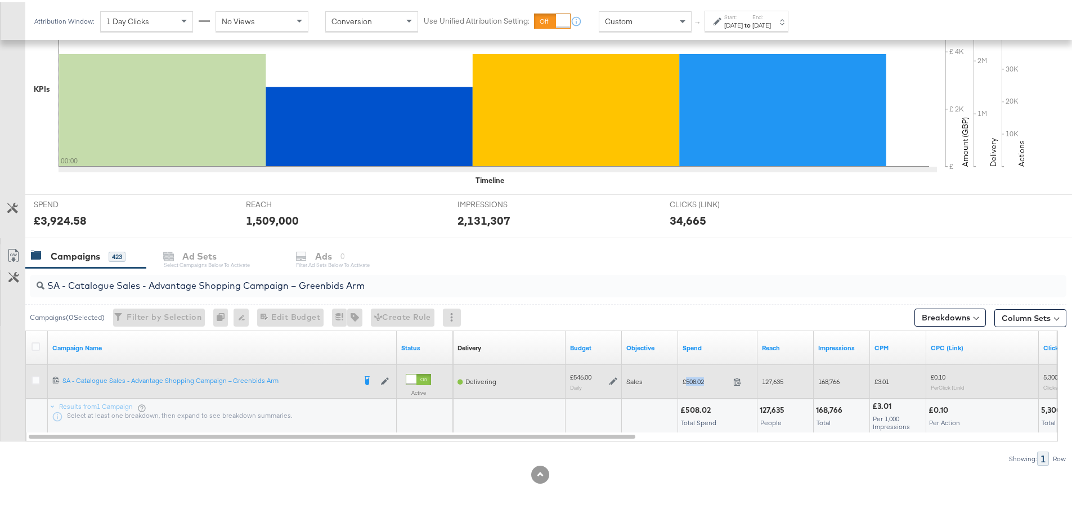
drag, startPoint x: 710, startPoint y: 380, endPoint x: 686, endPoint y: 376, distance: 23.5
click at [686, 379] on span "£508.02" at bounding box center [706, 379] width 46 height 8
copy span "508.02"
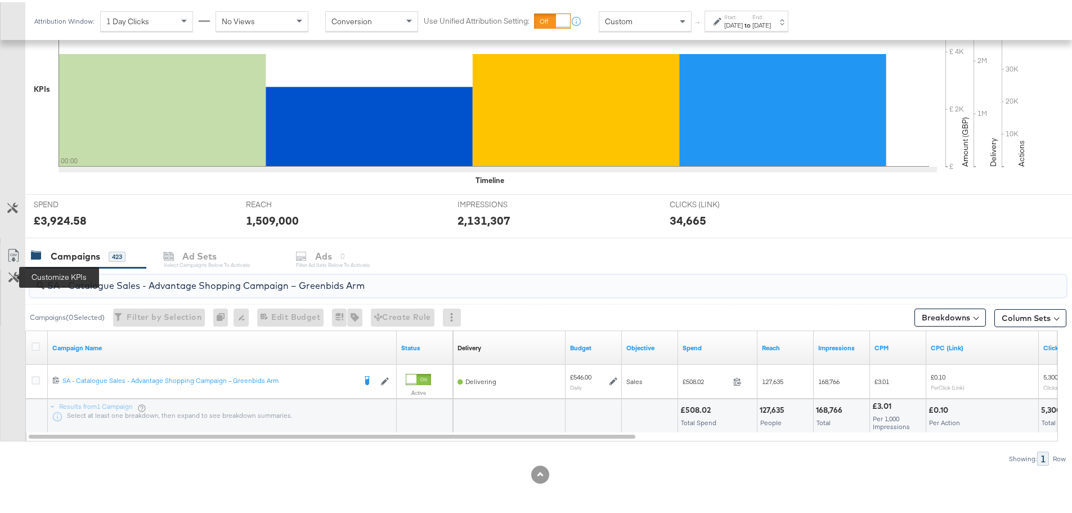
drag, startPoint x: 389, startPoint y: 282, endPoint x: -6, endPoint y: 274, distance: 394.5
paste input "AM - Catalogue Sales - Advantage Shopping Campaign - Non Dynamic Campaign – JD"
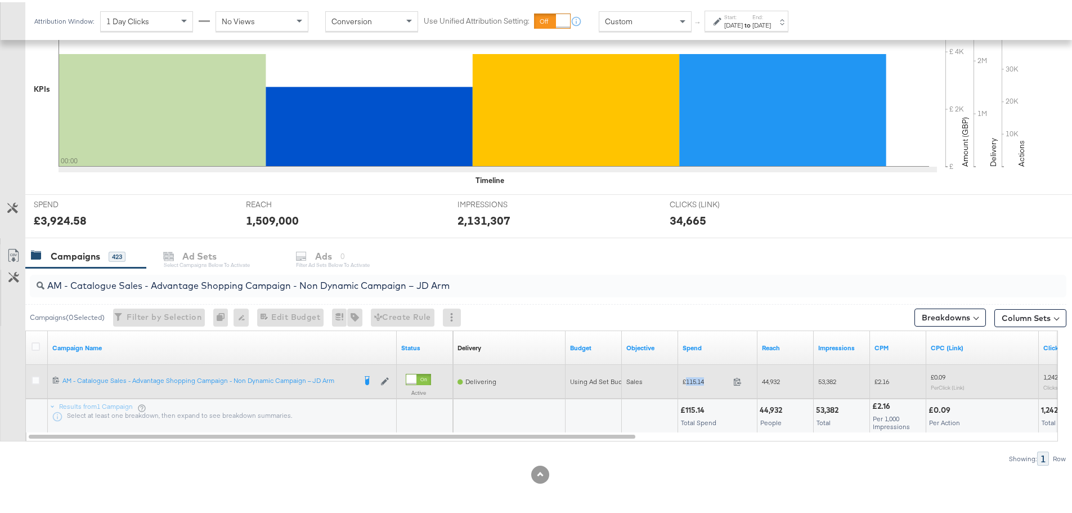
drag, startPoint x: 707, startPoint y: 377, endPoint x: 686, endPoint y: 379, distance: 21.5
click at [686, 379] on span "£115.14" at bounding box center [706, 379] width 46 height 8
copy span "115.14"
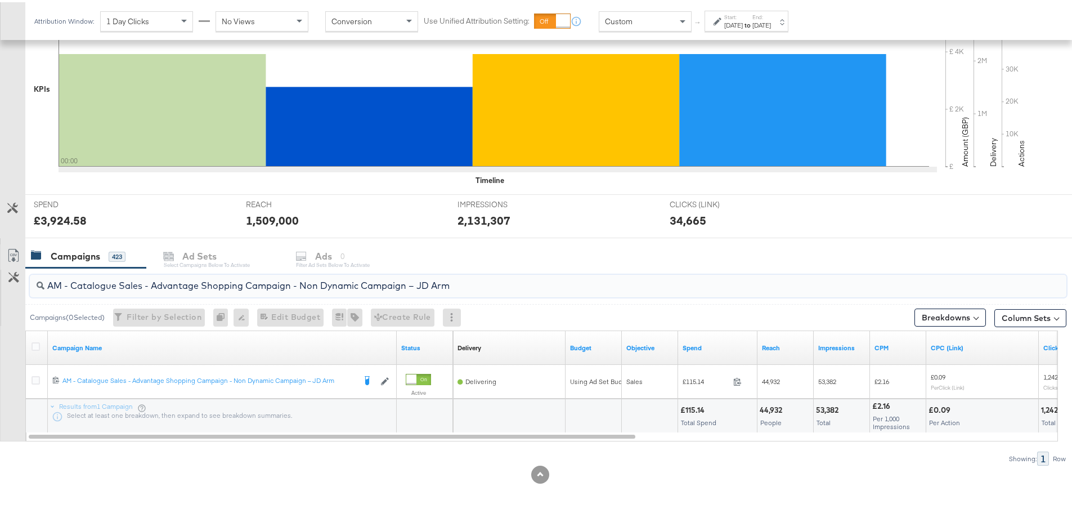
drag, startPoint x: 507, startPoint y: 279, endPoint x: 31, endPoint y: 262, distance: 476.3
click at [32, 262] on div "KPIs Performance & KPIs Customize KPIs ✔ Clicks (Link) ✔ Reach ✔ Impressions ✔ …" at bounding box center [540, 230] width 1080 height 564
paste input "Greenbids"
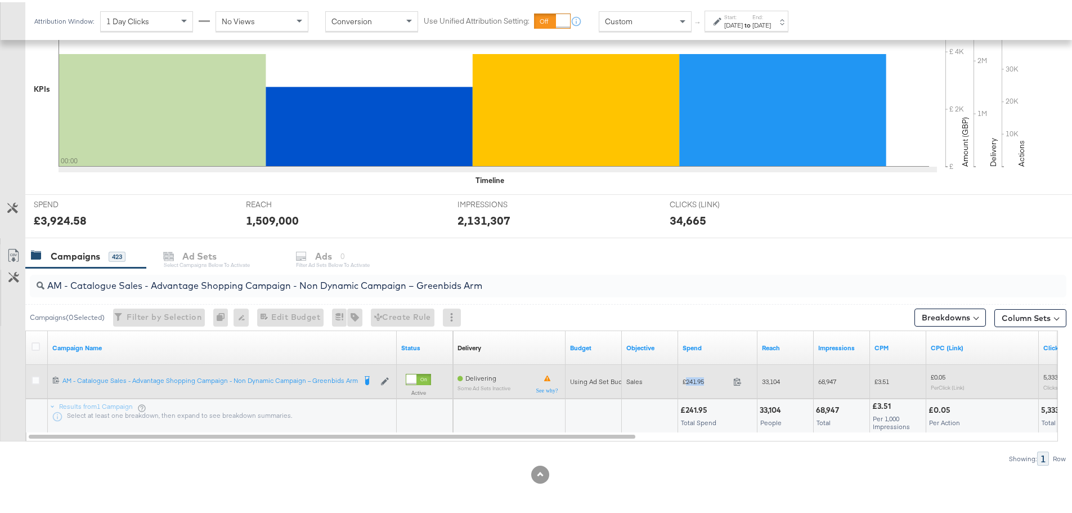
drag, startPoint x: 708, startPoint y: 378, endPoint x: 686, endPoint y: 378, distance: 22.0
click at [686, 378] on span "£241.95" at bounding box center [706, 379] width 46 height 8
copy span "241.95"
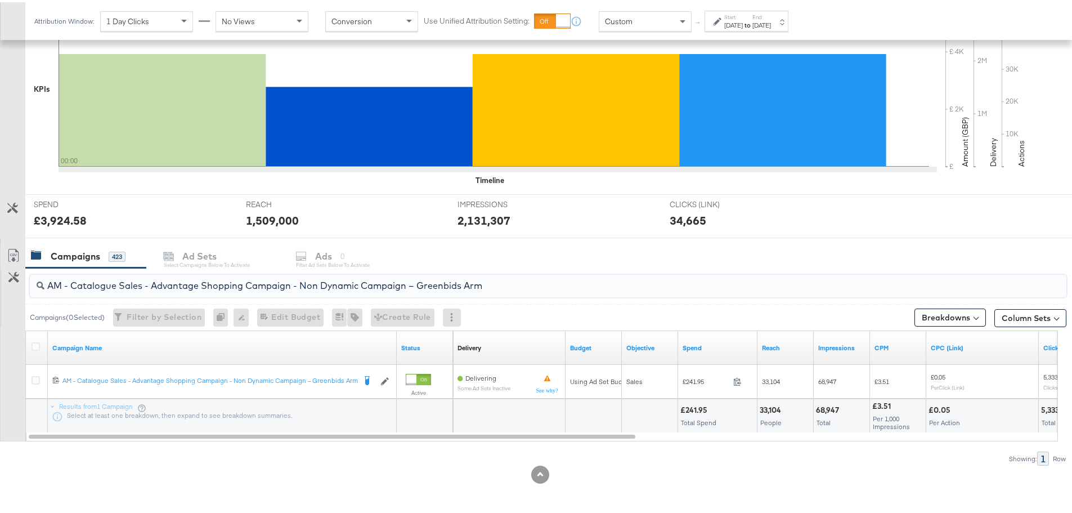
drag, startPoint x: 493, startPoint y: 285, endPoint x: 8, endPoint y: 266, distance: 486.0
click at [8, 266] on div "AM - Catalogue Sales - Advantage Shopping Campaign - Non Dynamic Campaign – Gre…" at bounding box center [533, 364] width 1066 height 197
paste input "SA - Sales - DABA - Always On - JD Arm - (PS)"
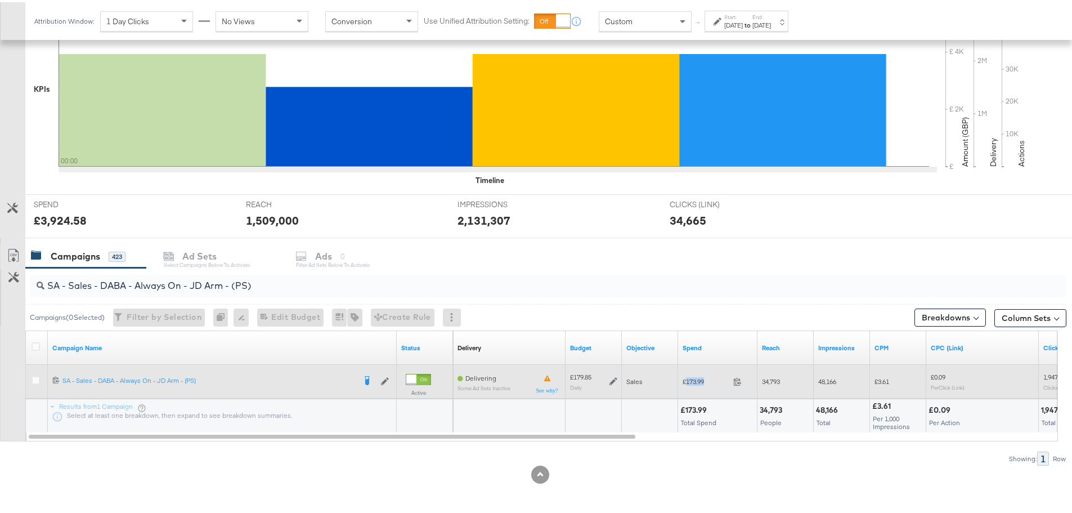
drag, startPoint x: 708, startPoint y: 378, endPoint x: 685, endPoint y: 379, distance: 22.6
click at [685, 379] on span "£173.99" at bounding box center [706, 379] width 46 height 8
copy span "173.99"
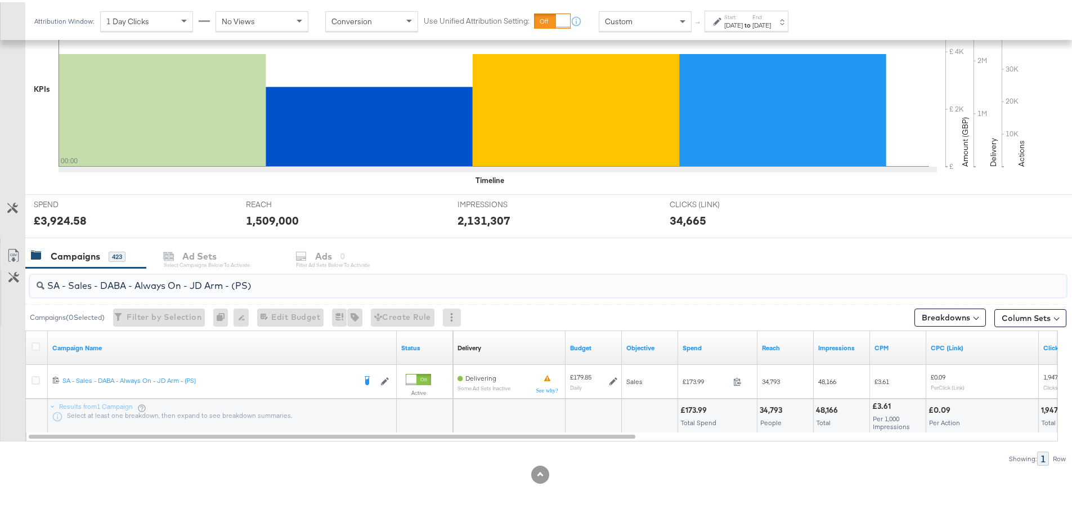
drag, startPoint x: 272, startPoint y: 282, endPoint x: -20, endPoint y: 281, distance: 292.0
paste input "Greenbids"
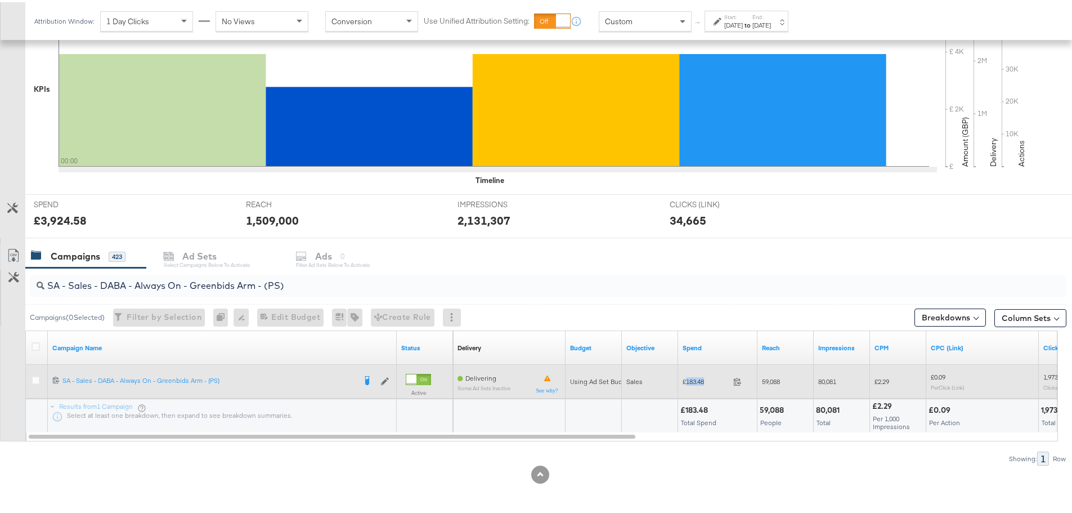
drag, startPoint x: 707, startPoint y: 379, endPoint x: 685, endPoint y: 381, distance: 22.1
click at [685, 381] on span "£183.48" at bounding box center [706, 379] width 46 height 8
copy span "183.48"
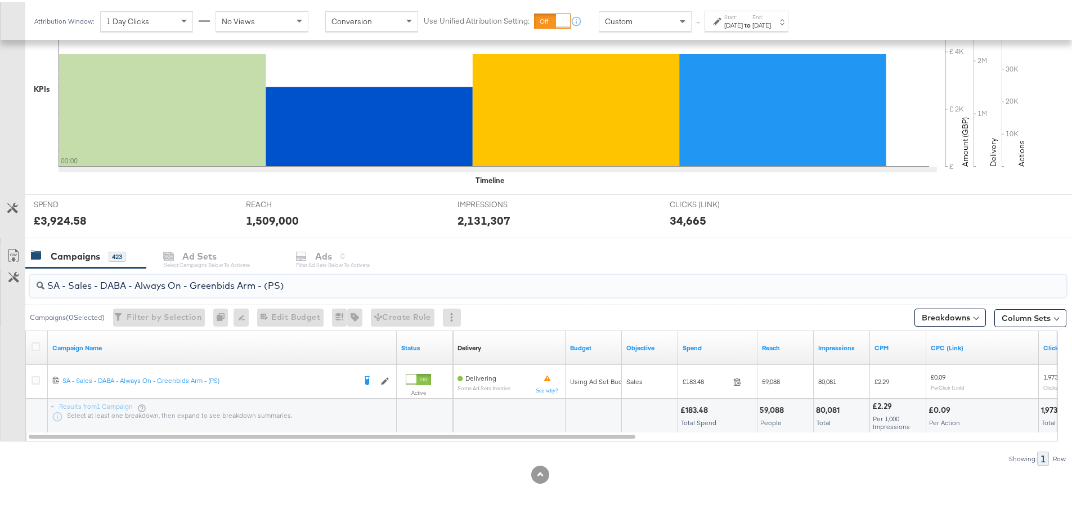
drag, startPoint x: 222, startPoint y: 280, endPoint x: -21, endPoint y: 276, distance: 243.1
paste input "PA - Always On - JD Arm - (SR"
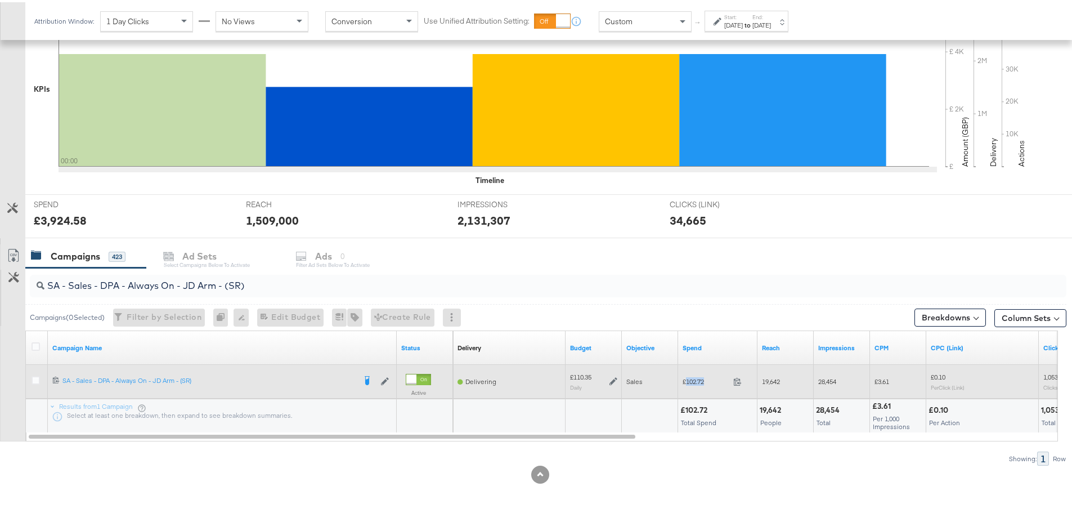
drag, startPoint x: 706, startPoint y: 378, endPoint x: 685, endPoint y: 376, distance: 20.3
click at [685, 376] on span "£102.72" at bounding box center [706, 379] width 46 height 8
copy span "102.72"
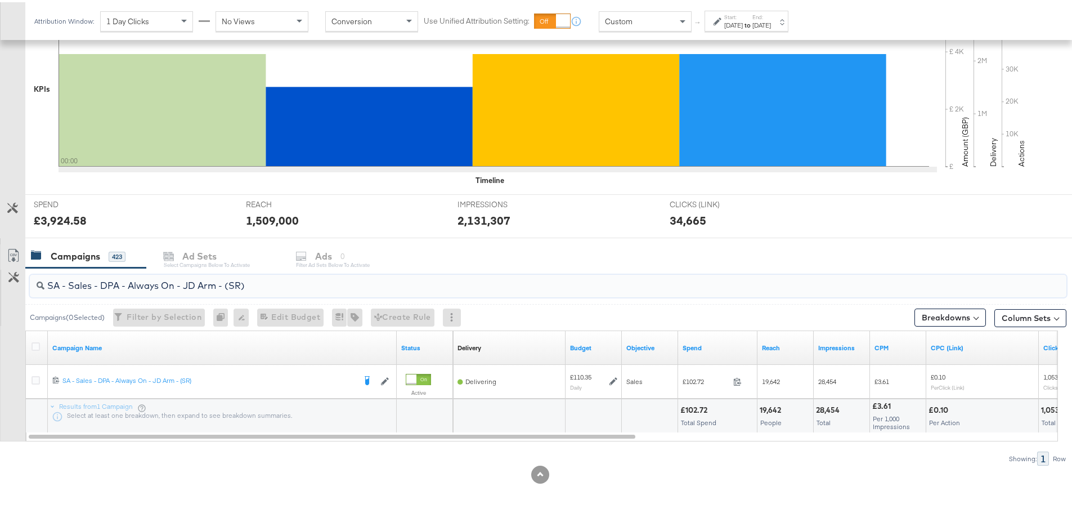
drag, startPoint x: 263, startPoint y: 283, endPoint x: 38, endPoint y: 286, distance: 225.7
click at [38, 286] on div "SA - Sales - DPA - Always On - JD Arm - (SR)" at bounding box center [548, 283] width 1036 height 23
paste input "Greenbids"
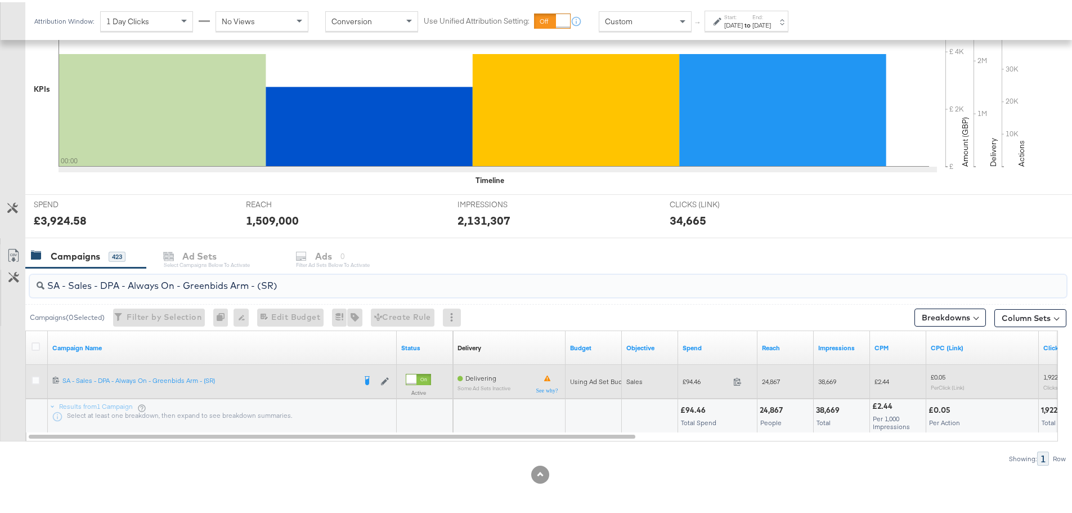
type input "SA - Sales - DPA - Always On - Greenbids Arm - (SR)"
drag, startPoint x: 705, startPoint y: 381, endPoint x: 687, endPoint y: 380, distance: 18.0
click at [687, 380] on span "£94.46" at bounding box center [706, 379] width 46 height 8
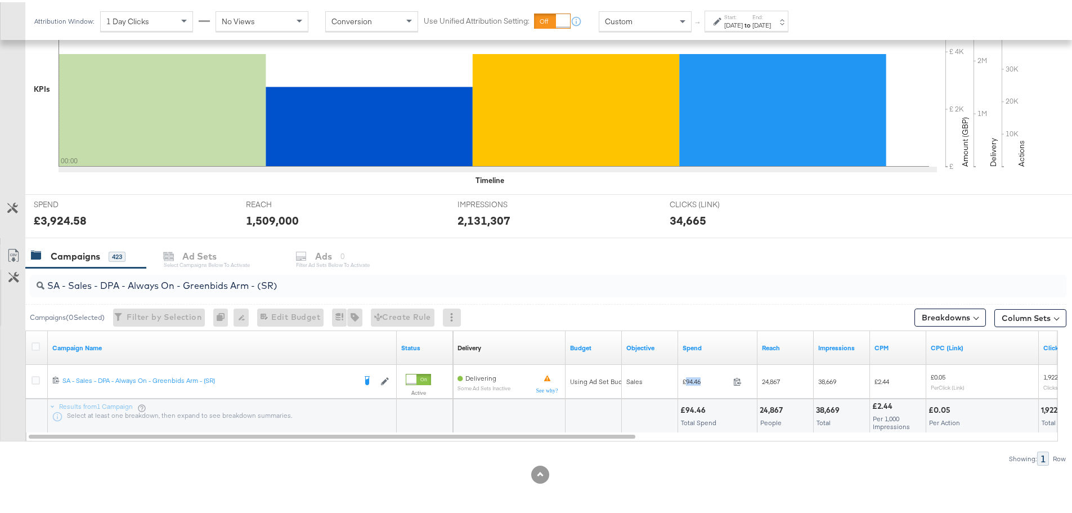
copy span "94.46"
click at [743, 14] on label "Start:" at bounding box center [733, 14] width 19 height 7
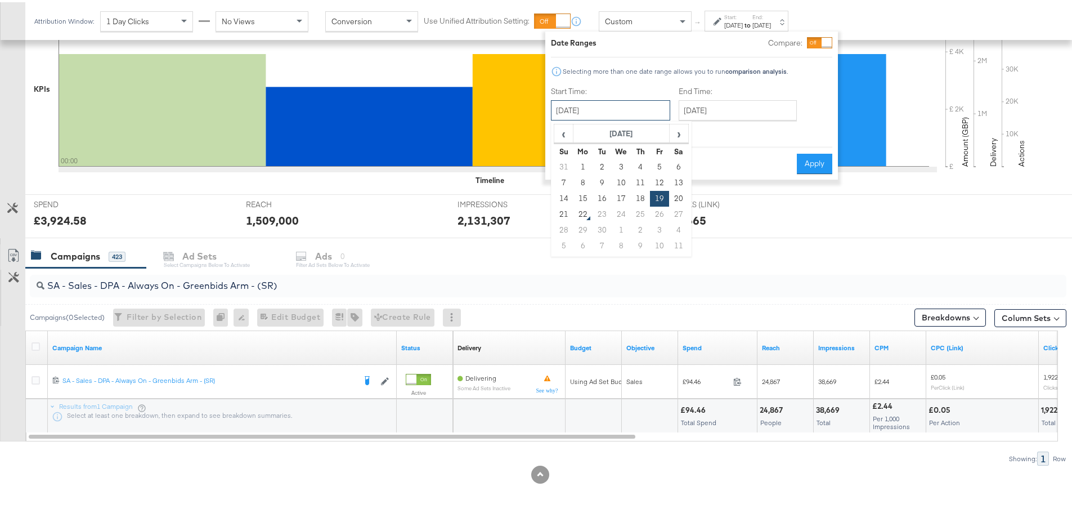
click at [617, 111] on input "[DATE]" at bounding box center [610, 108] width 119 height 20
click at [674, 194] on td "20" at bounding box center [678, 196] width 19 height 16
type input "[DATE]"
click at [814, 163] on button "Apply" at bounding box center [814, 161] width 35 height 20
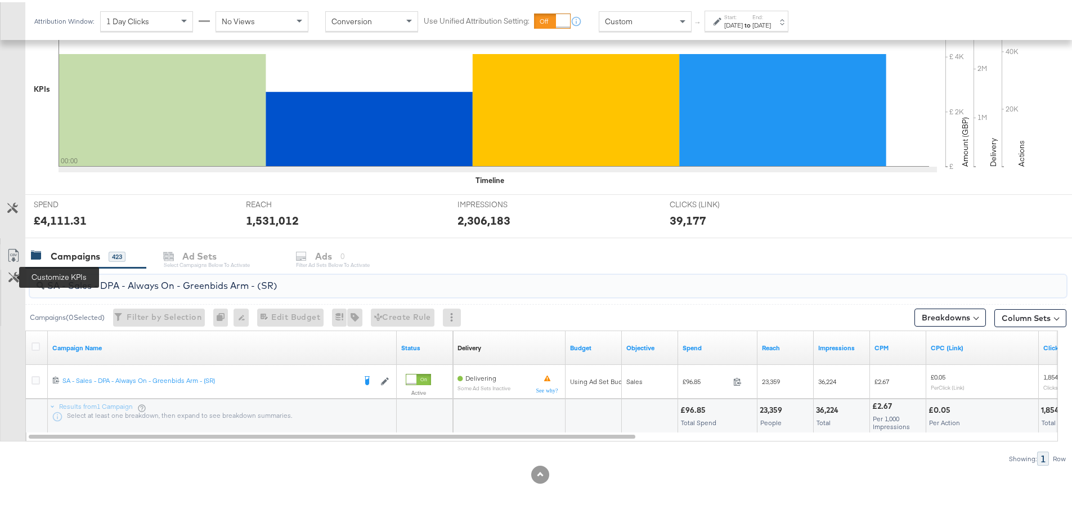
drag, startPoint x: 311, startPoint y: 274, endPoint x: 11, endPoint y: 278, distance: 299.9
click at [11, 278] on div "SA - Sales - DPA - Always On - Greenbids Arm - (SR) Campaigns ( 0 Selected) Fil…" at bounding box center [533, 364] width 1066 height 197
paste input "Catalogue Sales - Advantage Shopping Campaign – JD Arm"
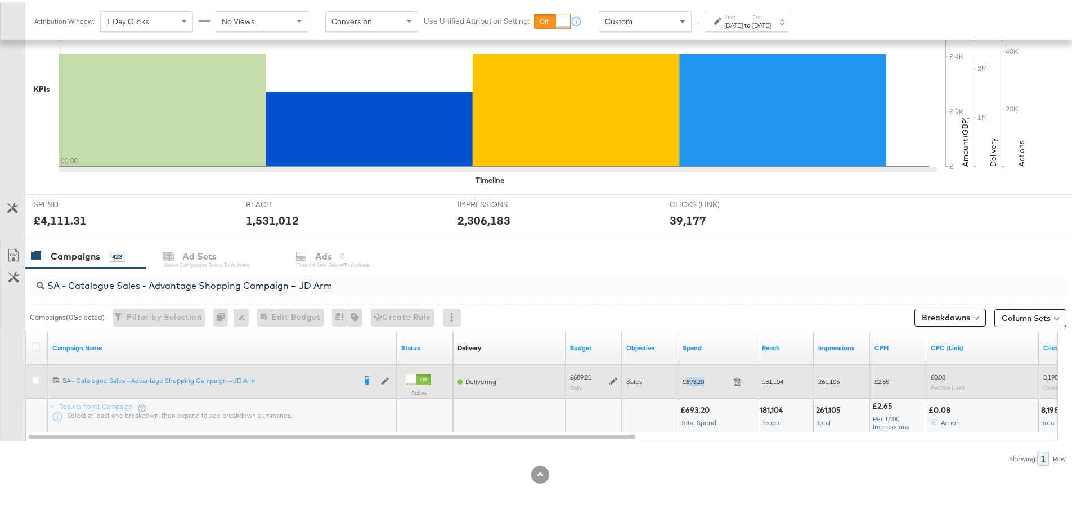
drag, startPoint x: 710, startPoint y: 379, endPoint x: 686, endPoint y: 381, distance: 24.3
click at [686, 381] on span "£693.20" at bounding box center [706, 379] width 46 height 8
copy span "693.20"
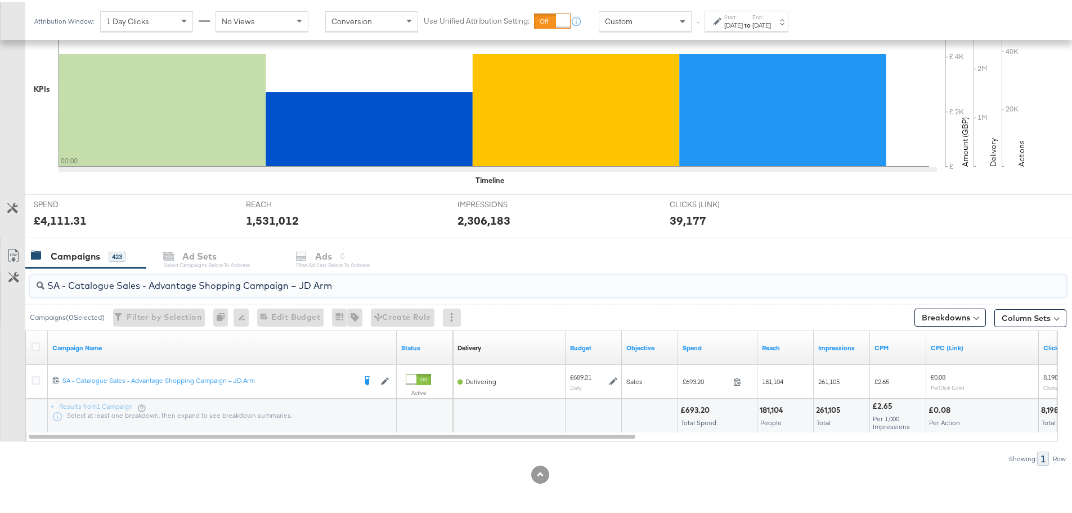
drag, startPoint x: 367, startPoint y: 285, endPoint x: 42, endPoint y: 285, distance: 325.8
click at [42, 285] on div "SA - Catalogue Sales - Advantage Shopping Campaign – JD Arm" at bounding box center [548, 283] width 1036 height 23
paste input "Greenbids"
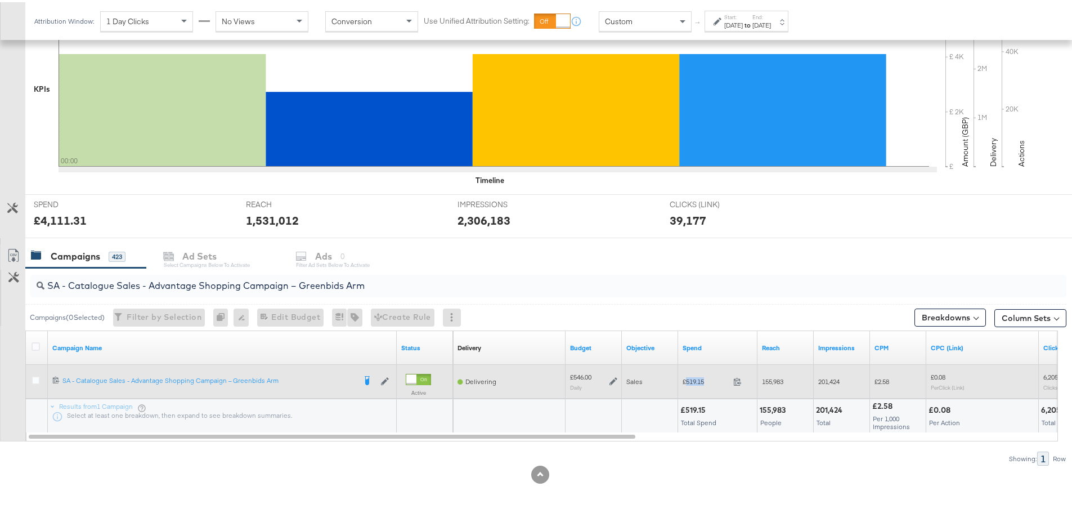
drag, startPoint x: 710, startPoint y: 378, endPoint x: 686, endPoint y: 379, distance: 23.7
click at [686, 379] on span "£519.15" at bounding box center [706, 379] width 46 height 8
copy span "519.15"
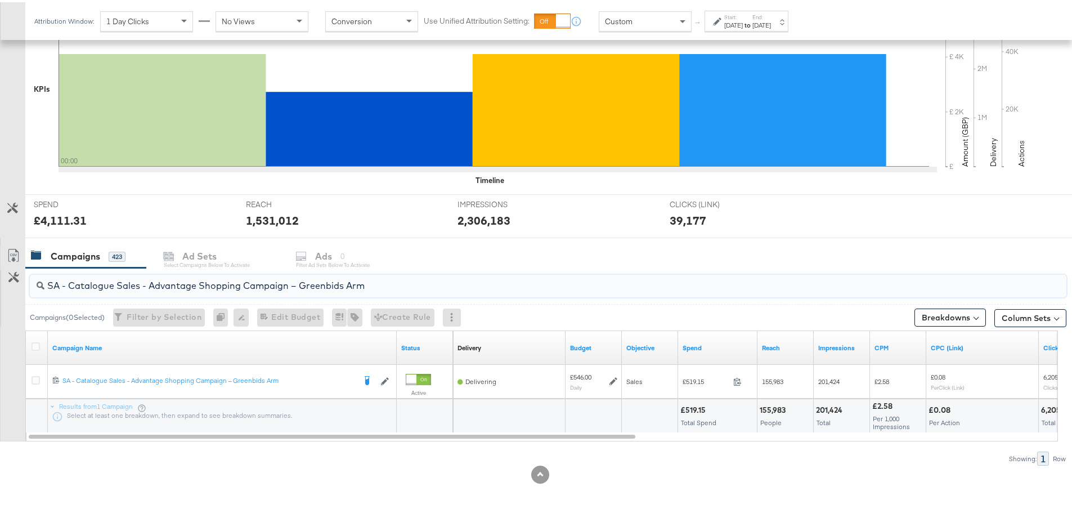
drag, startPoint x: 426, startPoint y: 283, endPoint x: -21, endPoint y: 278, distance: 447.3
paste input "AM - Catalogue Sales - Advantage Shopping Campaign - Non Dynamic Campaign – JD"
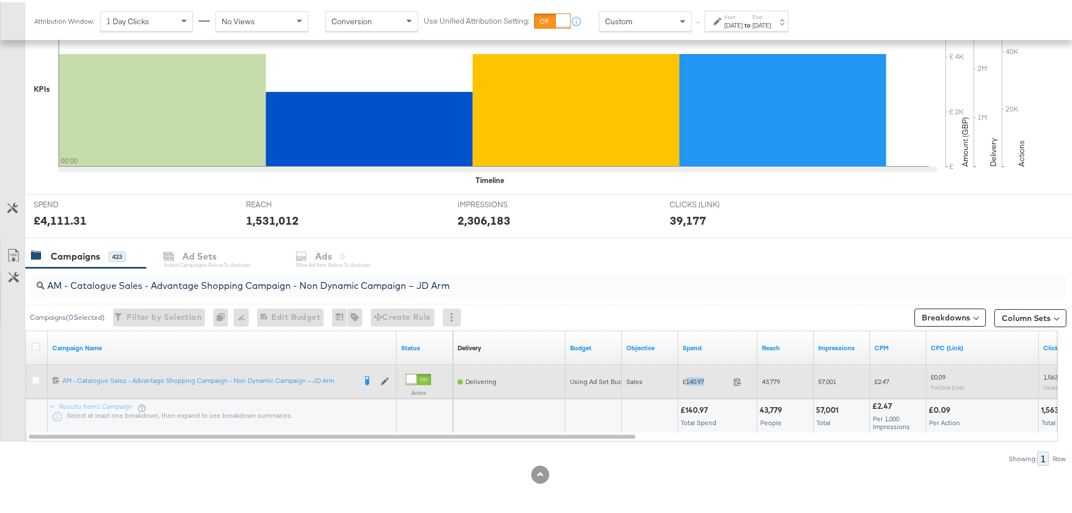
drag, startPoint x: 707, startPoint y: 379, endPoint x: 685, endPoint y: 381, distance: 22.1
click at [685, 381] on span "£140.97" at bounding box center [706, 379] width 46 height 8
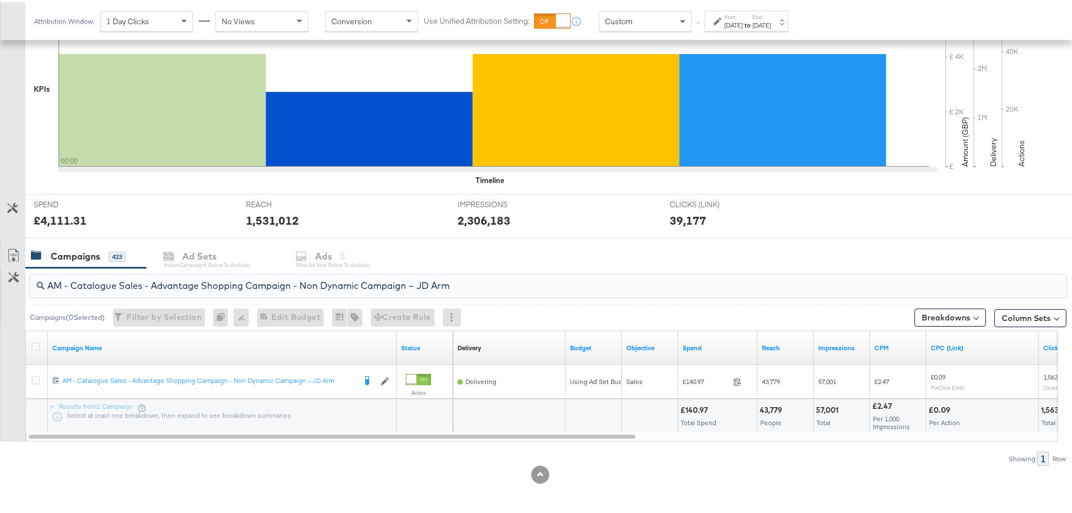
drag, startPoint x: 461, startPoint y: 285, endPoint x: -77, endPoint y: 284, distance: 537.9
paste input "Greenbids"
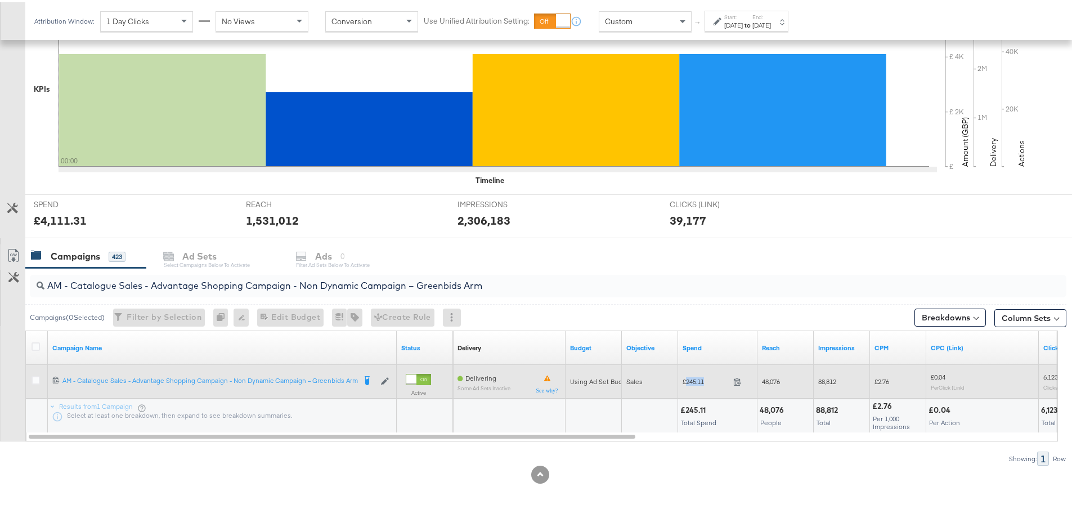
drag, startPoint x: 709, startPoint y: 379, endPoint x: 687, endPoint y: 380, distance: 22.0
click at [687, 380] on span "£245.11" at bounding box center [706, 379] width 46 height 8
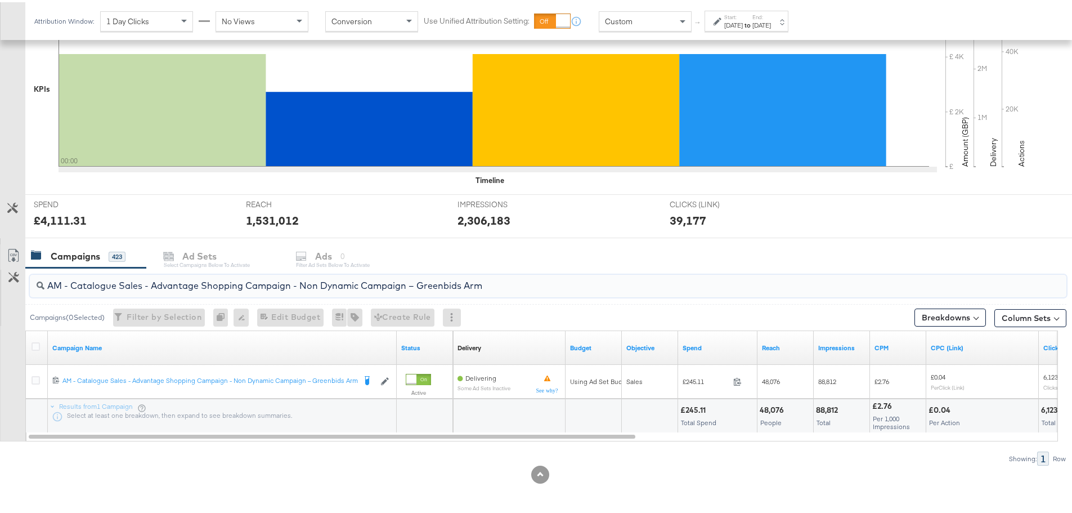
drag, startPoint x: 486, startPoint y: 282, endPoint x: -69, endPoint y: 259, distance: 555.2
paste input "SA - Sales - DABA - Always On - JD Arm - (PS)"
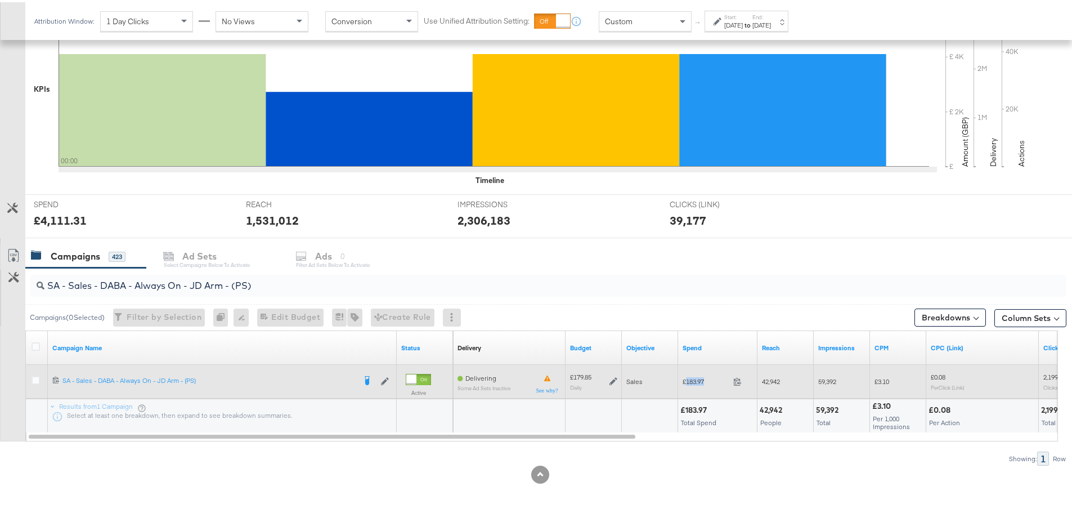
drag, startPoint x: 708, startPoint y: 379, endPoint x: 686, endPoint y: 379, distance: 21.4
click at [686, 379] on span "£183.97" at bounding box center [706, 379] width 46 height 8
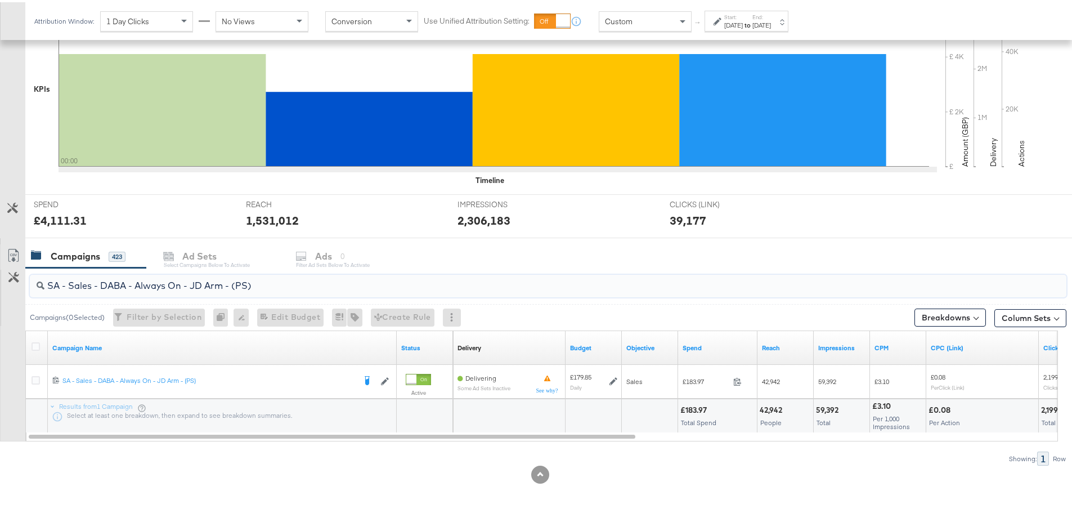
drag, startPoint x: 281, startPoint y: 287, endPoint x: -17, endPoint y: 278, distance: 298.9
paste input "Greenbids"
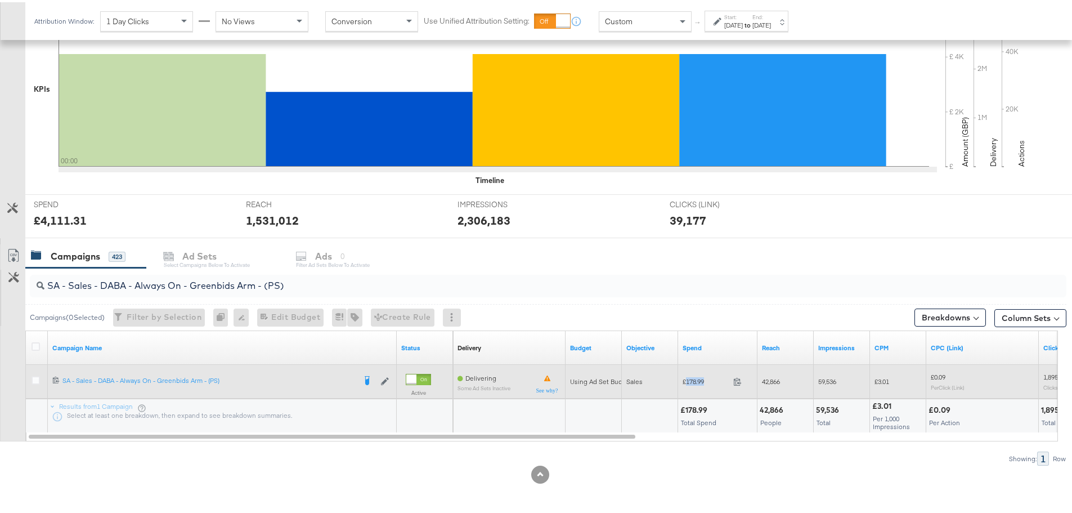
drag, startPoint x: 708, startPoint y: 380, endPoint x: 686, endPoint y: 379, distance: 22.0
click at [686, 379] on span "£178.99" at bounding box center [706, 379] width 46 height 8
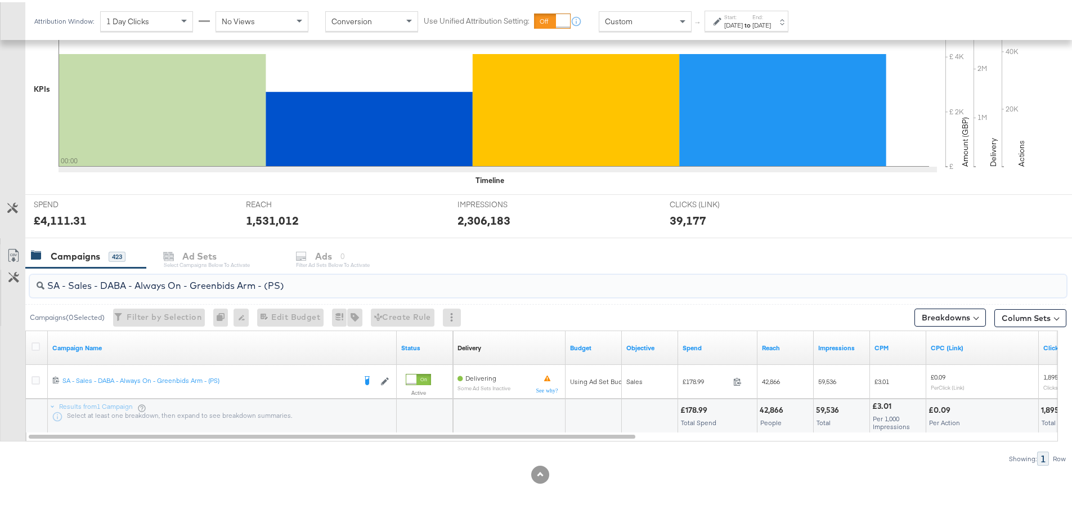
drag, startPoint x: 307, startPoint y: 285, endPoint x: 19, endPoint y: 291, distance: 287.6
click at [19, 291] on div "SA - Sales - DABA - Always On - Greenbids Arm - (PS) Campaigns ( 0 Selected) Fi…" at bounding box center [533, 364] width 1066 height 197
paste input "PA - Always On - JD Arm - (SR"
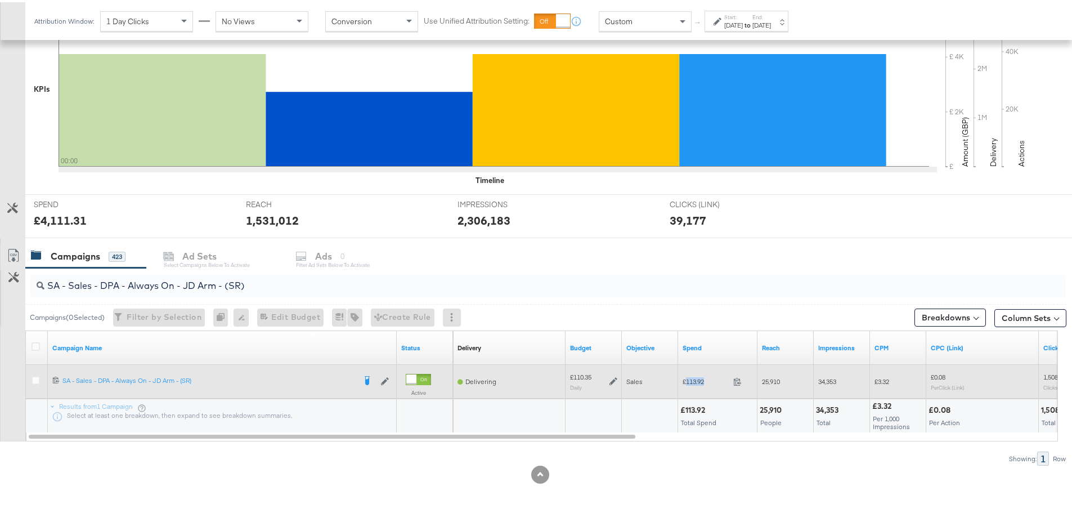
drag, startPoint x: 707, startPoint y: 379, endPoint x: 687, endPoint y: 380, distance: 20.3
click at [687, 380] on span "£113.92" at bounding box center [706, 379] width 46 height 8
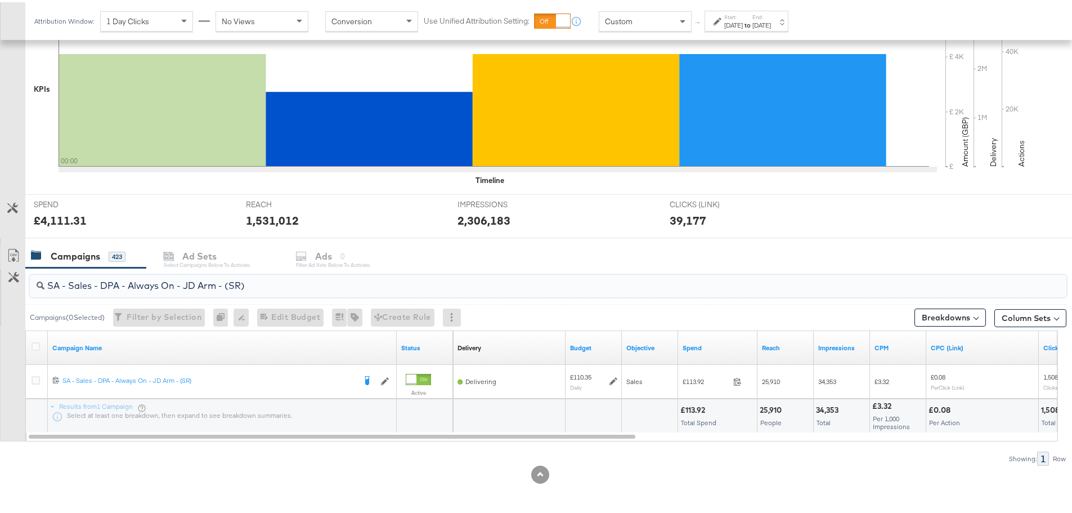
drag, startPoint x: 240, startPoint y: 285, endPoint x: -59, endPoint y: 280, distance: 298.8
paste input "Greenbids"
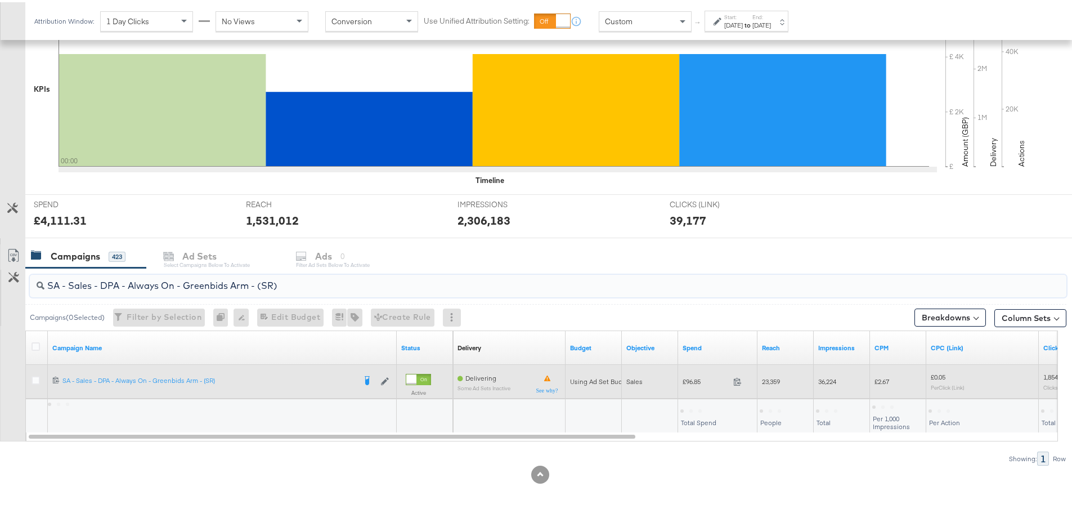
type input "SA - Sales - DPA - Always On - Greenbids Arm - (SR)"
drag, startPoint x: 703, startPoint y: 379, endPoint x: 686, endPoint y: 380, distance: 17.5
click at [686, 380] on span "£96.85" at bounding box center [706, 379] width 46 height 8
